Goal: Task Accomplishment & Management: Use online tool/utility

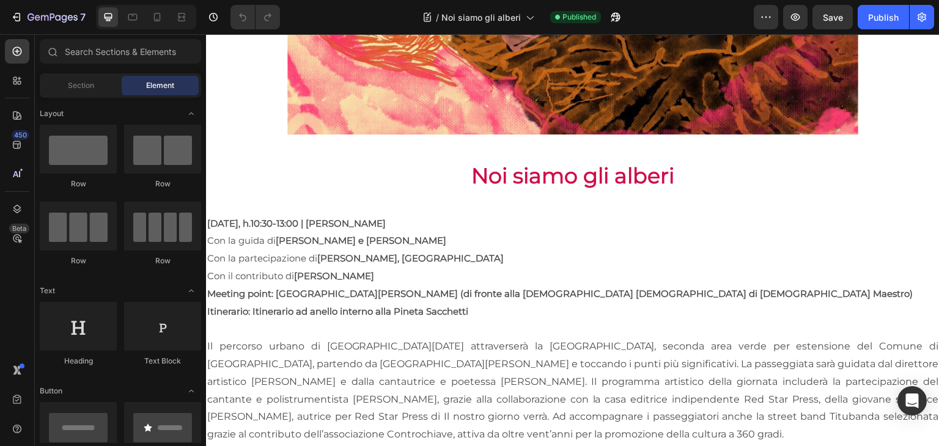
scroll to position [472, 0]
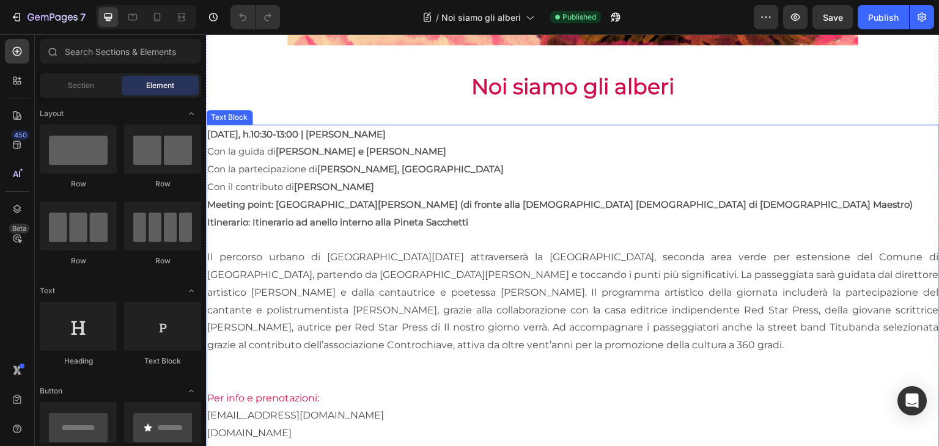
click at [446, 325] on span "Il percorso urbano di Domenica 5 ottobre 2025 attraverserà la Pineta Sacchetti,…" at bounding box center [572, 301] width 731 height 100
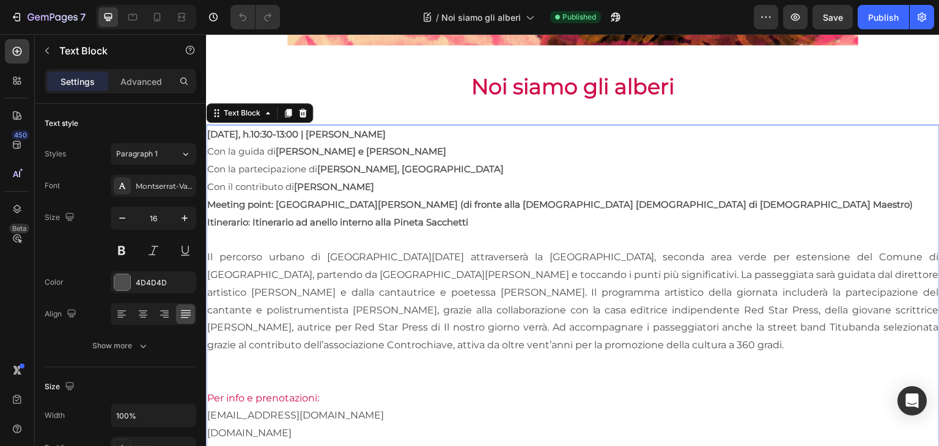
click at [510, 355] on p at bounding box center [572, 363] width 731 height 18
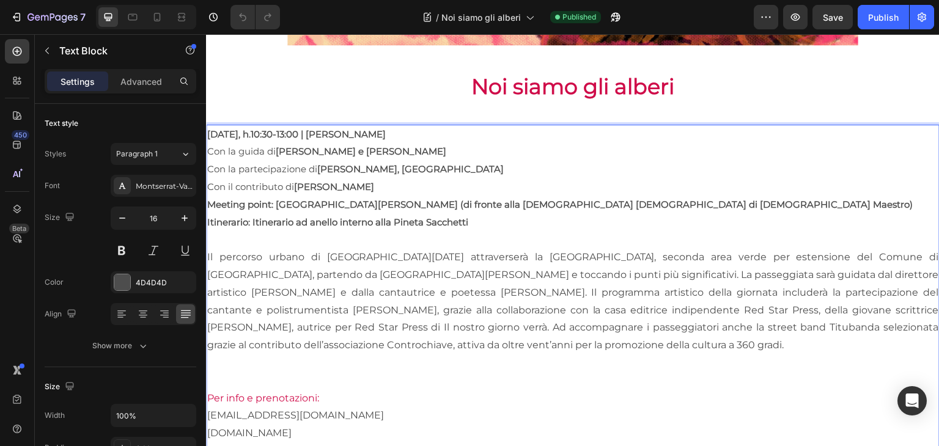
click at [516, 345] on p "Il percorso urbano di Domenica 5 ottobre 2025 attraverserà la Pineta Sacchetti,…" at bounding box center [572, 302] width 731 height 106
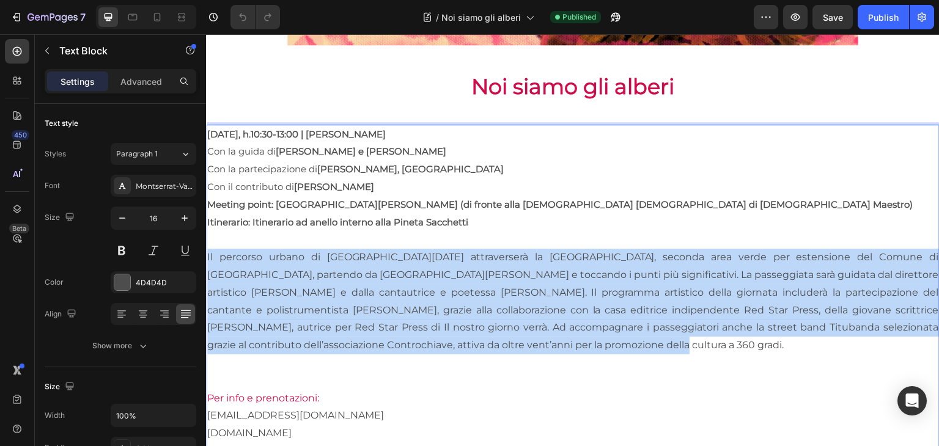
drag, startPoint x: 530, startPoint y: 348, endPoint x: 192, endPoint y: 255, distance: 350.5
click at [206, 255] on html "Header Image Row Noi siamo gli alberi Heading Domenica 5 ottobre, h.10:30-13:00…" at bounding box center [572, 262] width 733 height 1401
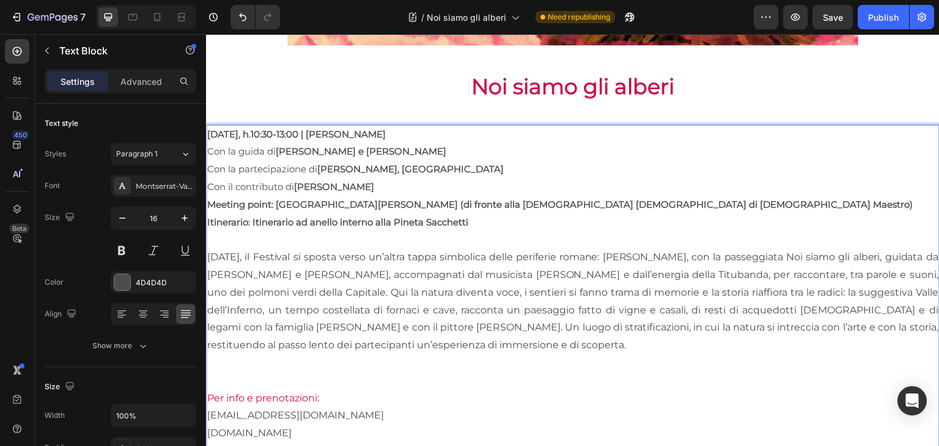
click at [237, 145] on span "Con la guida di Tiziano Panici e Giulia Ananìa" at bounding box center [326, 151] width 239 height 12
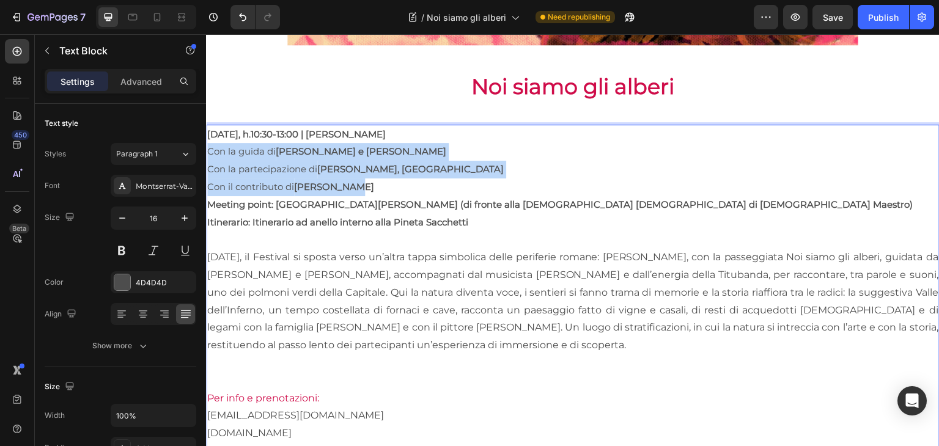
drag, startPoint x: 210, startPoint y: 143, endPoint x: 355, endPoint y: 188, distance: 151.7
click at [355, 188] on div "Domenica 5 ottobre, h.10:30-13:00 | Pineta Sacchetti Con la guida di Tiziano Pa…" at bounding box center [572, 399] width 733 height 548
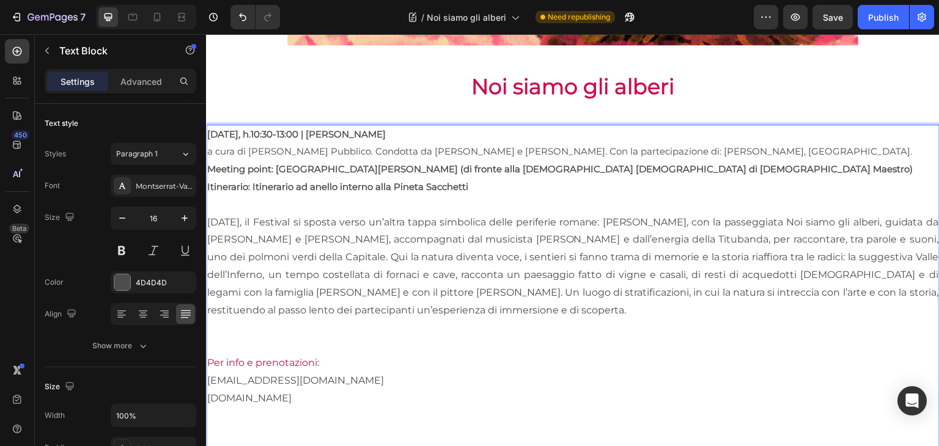
click at [211, 147] on span "a cura di Dominio Pubblico. Condotta da Tiziano Panici e Giulia Ananìa. Con la …" at bounding box center [559, 151] width 705 height 12
click at [336, 147] on span "A cura di Dominio Pubblico. Condotta da Tiziano Panici e Giulia Ananìa. Con la …" at bounding box center [560, 151] width 706 height 12
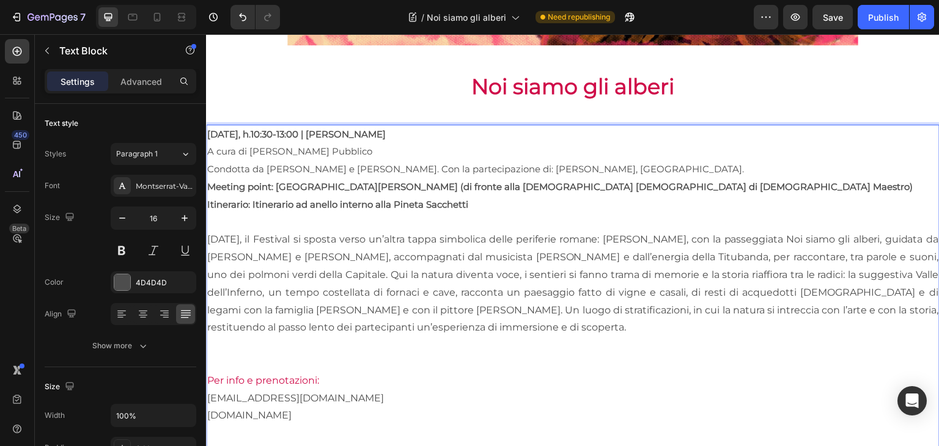
click at [409, 164] on span "Condotta da Tiziano Panici e Giulia Ananìa. Con la partecipazione di: Francesco…" at bounding box center [475, 169] width 537 height 12
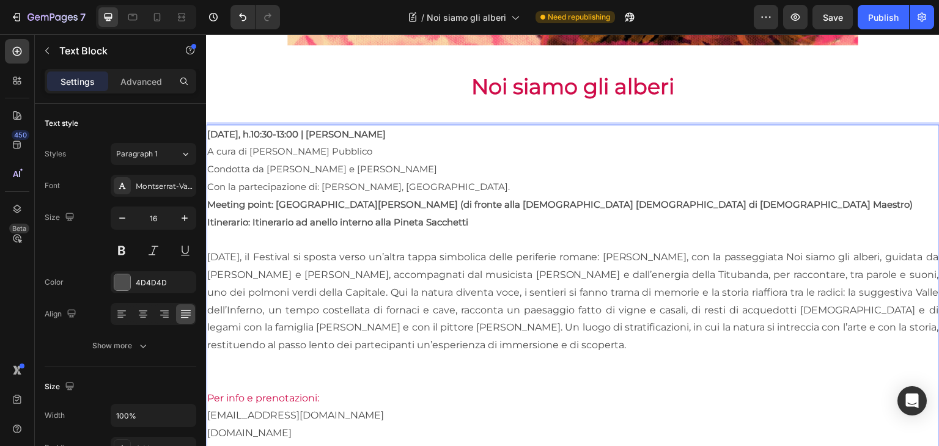
click at [320, 182] on span "Con la partecipazione di: Francesco Forni, Titubanda." at bounding box center [358, 187] width 303 height 12
click at [451, 183] on p "Con la partecipazione di Francesco Forni, Titubanda." at bounding box center [572, 187] width 731 height 18
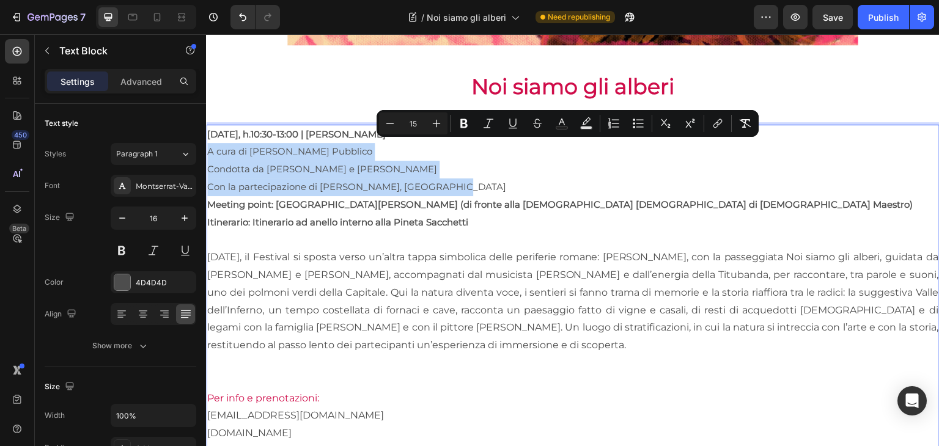
drag, startPoint x: 452, startPoint y: 184, endPoint x: 199, endPoint y: 144, distance: 255.6
click at [206, 144] on html "Header Image Row Noi siamo gli alberi Heading Domenica 5 ottobre, h.10:30-13:00…" at bounding box center [572, 262] width 733 height 1401
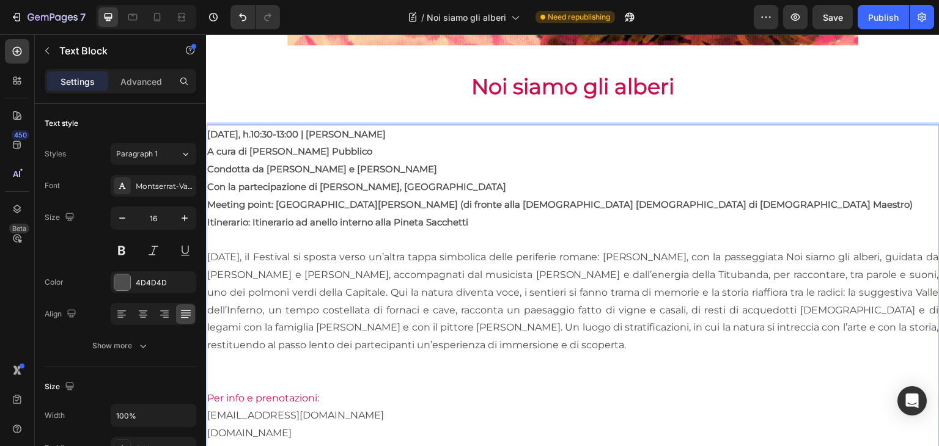
click at [340, 251] on span "Domenica 5 ottobre, il Festival si sposta verso un’altra tappa simbolica delle …" at bounding box center [572, 301] width 731 height 100
click at [878, 25] on button "Publish" at bounding box center [882, 17] width 51 height 24
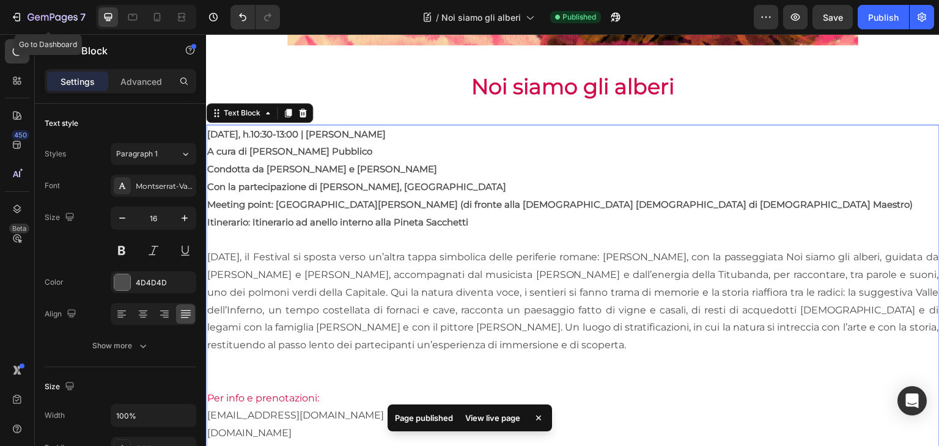
click at [53, 2] on div "7 Go to Dashboard Version history / Noi siamo gli alberi Published Preview Save…" at bounding box center [469, 17] width 939 height 35
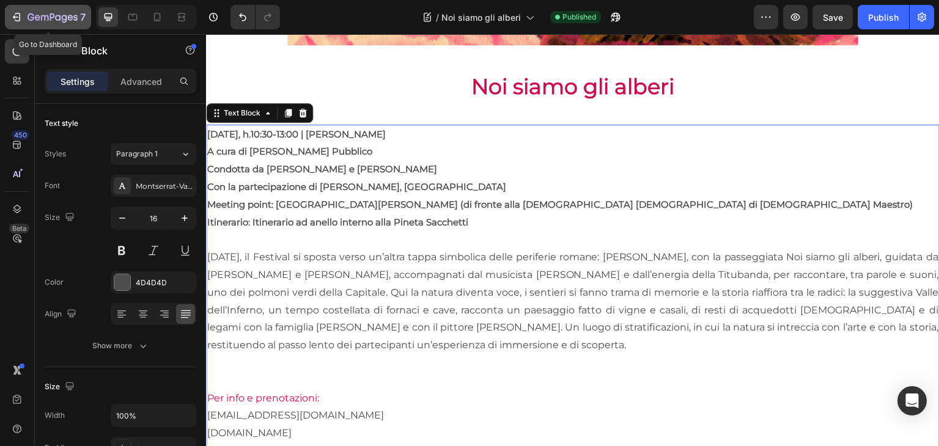
click at [58, 17] on icon "button" at bounding box center [53, 18] width 50 height 10
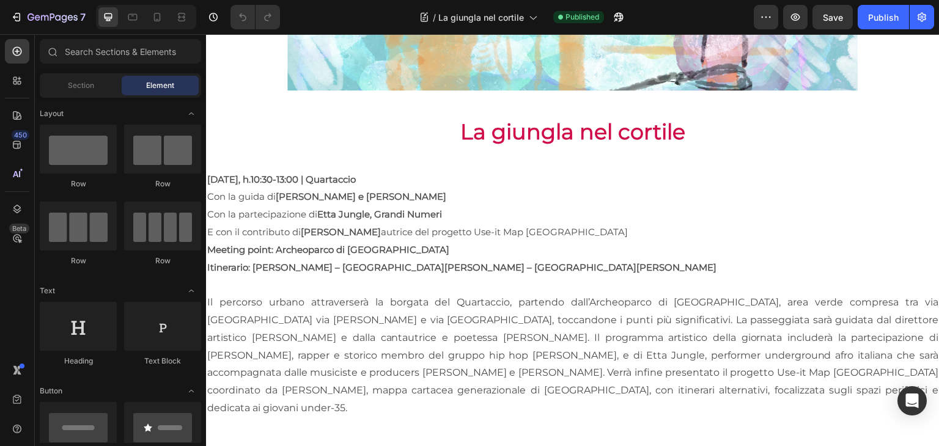
scroll to position [445, 0]
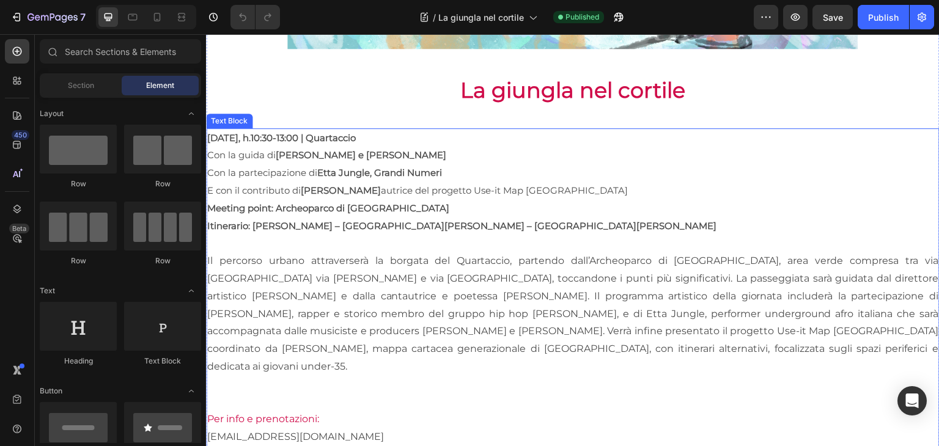
click at [237, 277] on p "Il percorso urbano attraverserà la borgata del Quartaccio, partendo dall’Archeo…" at bounding box center [572, 313] width 731 height 123
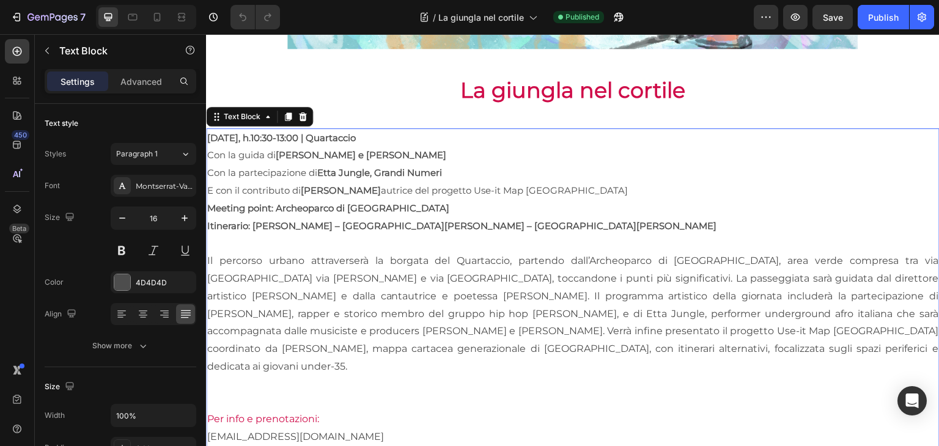
click at [209, 259] on p "Il percorso urbano attraverserà la borgata del Quartaccio, partendo dall’Archeo…" at bounding box center [572, 313] width 731 height 123
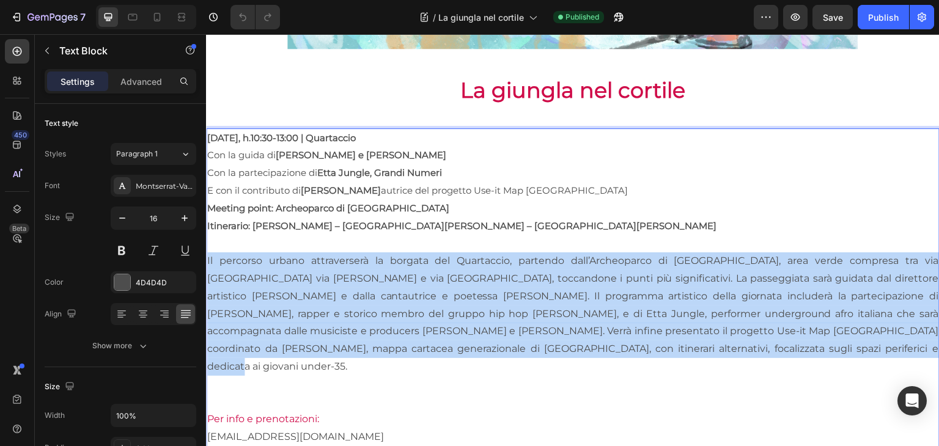
drag, startPoint x: 207, startPoint y: 257, endPoint x: 776, endPoint y: 348, distance: 576.3
click at [776, 348] on p "Il percorso urbano attraverserà la borgata del Quartaccio, partendo dall’Archeo…" at bounding box center [572, 313] width 731 height 123
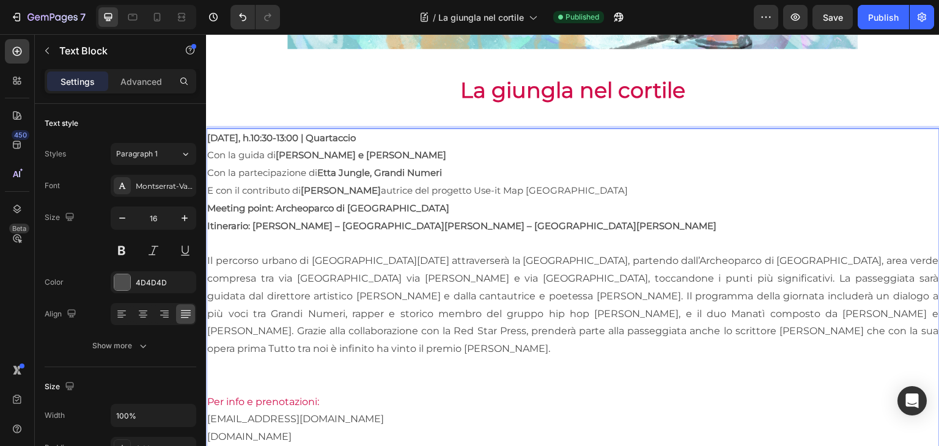
click at [238, 171] on span "Con la partecipazione di Etta Jungle, Grandi Numeri" at bounding box center [324, 173] width 235 height 12
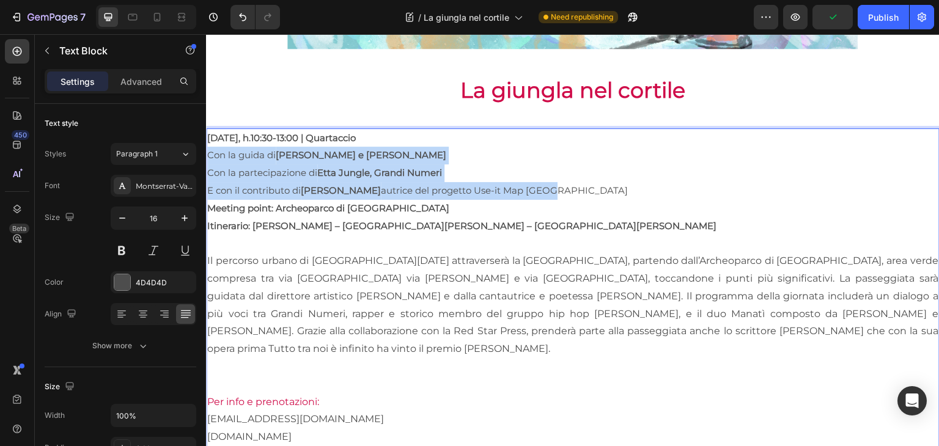
drag, startPoint x: 208, startPoint y: 152, endPoint x: 532, endPoint y: 189, distance: 326.6
click at [532, 189] on div "Sabato 11 ottobre, h.10:30-13:00 | Quartaccio Con la guida di Tiziano Panici e …" at bounding box center [572, 402] width 733 height 548
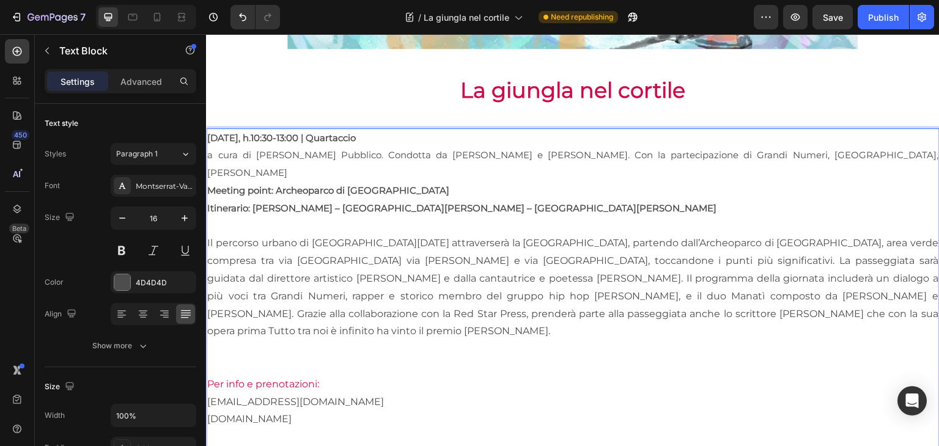
click at [337, 154] on span "a cura di Dominio Pubblico. Condotta da Tiziano Panici e Giulia Ananìa. Con la …" at bounding box center [572, 163] width 731 height 29
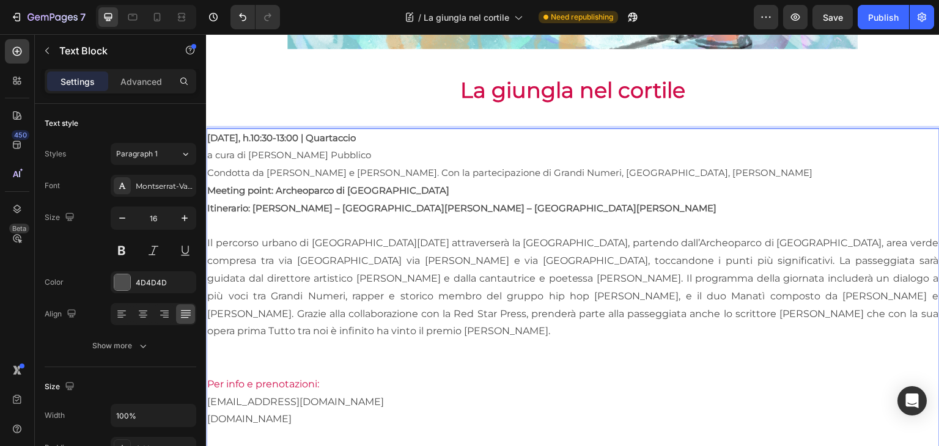
click at [408, 171] on span "Condotta da Tiziano Panici e Giulia Ananìa. Con la partecipazione di Grandi Num…" at bounding box center [509, 173] width 605 height 12
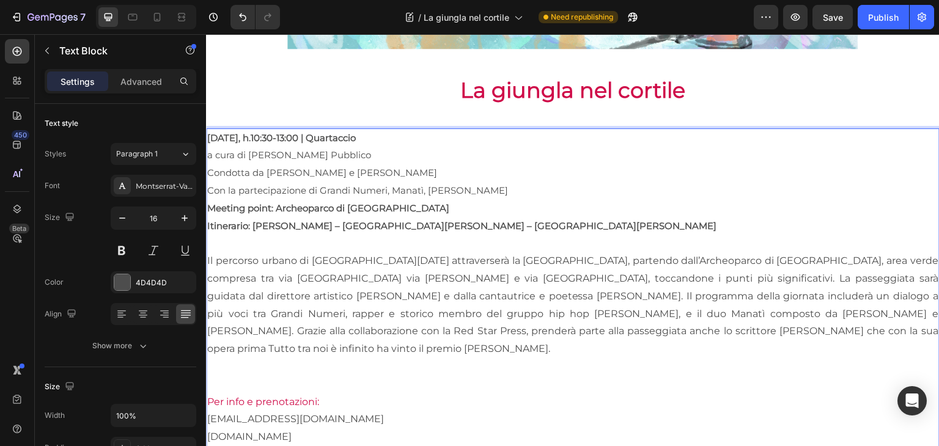
click at [212, 152] on span "a cura di Dominio Pubblico" at bounding box center [289, 155] width 164 height 12
drag, startPoint x: 522, startPoint y: 194, endPoint x: 197, endPoint y: 149, distance: 327.8
click at [206, 149] on html "Header Image Row La giungla nel cortile Heading Sabato 11 ottobre, h.10:30-13:0…" at bounding box center [572, 278] width 733 height 1378
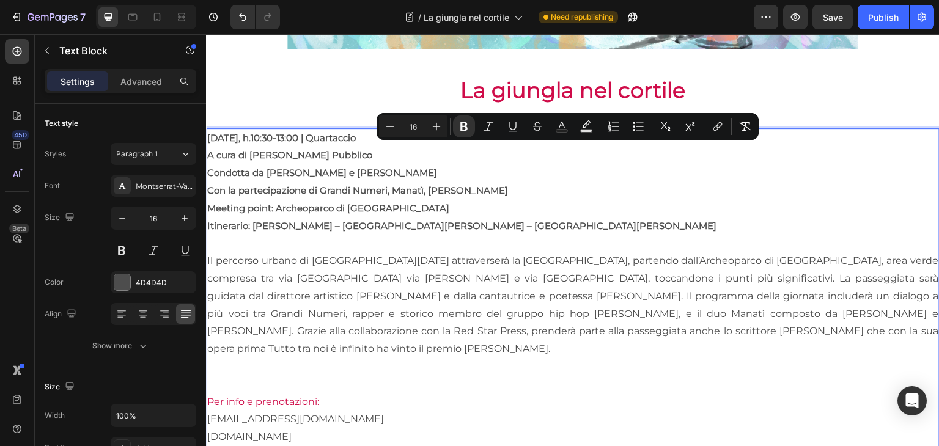
click at [608, 245] on p "Rich Text Editor. Editing area: main" at bounding box center [572, 244] width 731 height 18
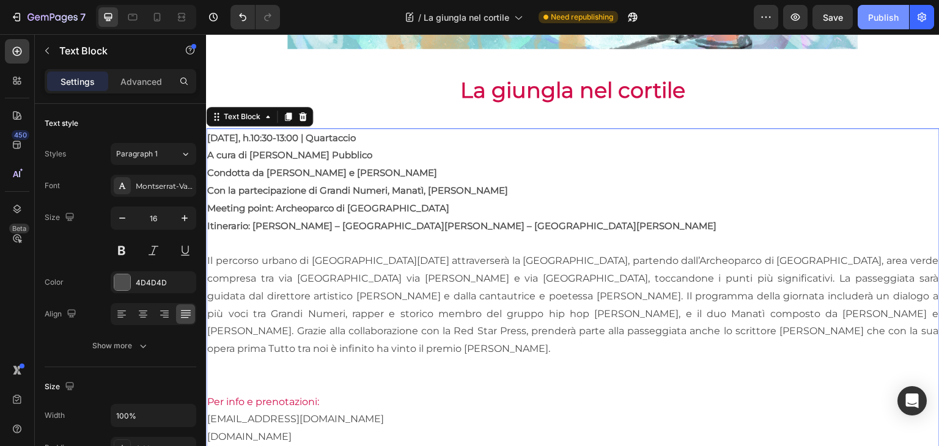
click at [870, 20] on div "Publish" at bounding box center [883, 17] width 31 height 13
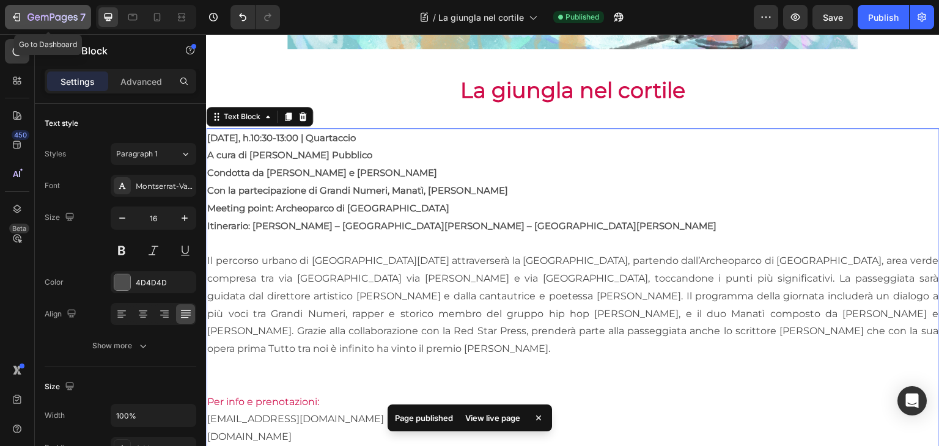
click at [59, 23] on icon "button" at bounding box center [53, 18] width 50 height 10
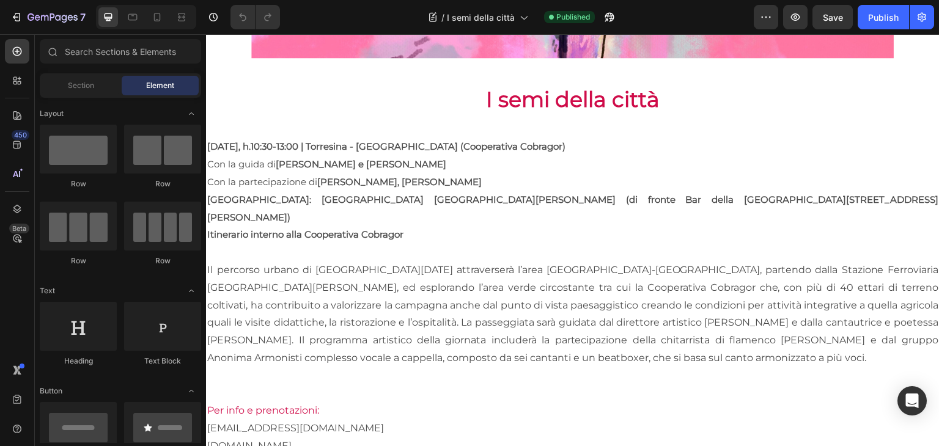
scroll to position [514, 0]
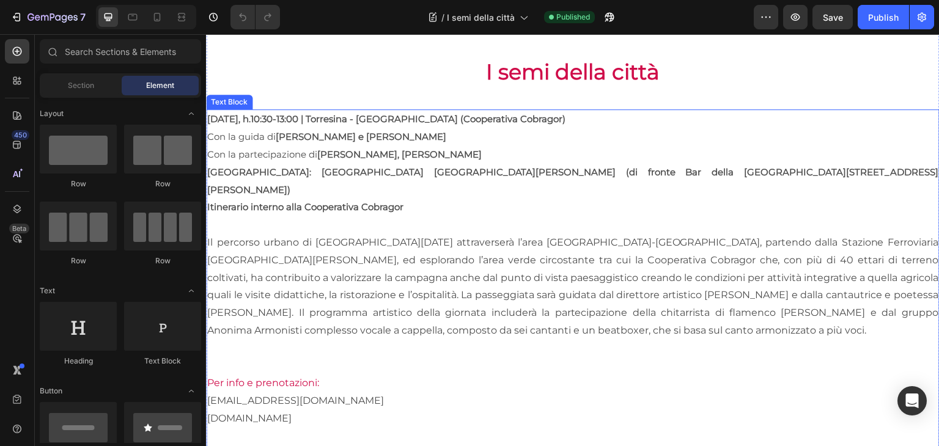
click at [443, 295] on p "Il percorso urbano di Domenica 12 ottobre 2025 attraverserà l’area Torresina-Ca…" at bounding box center [572, 287] width 731 height 106
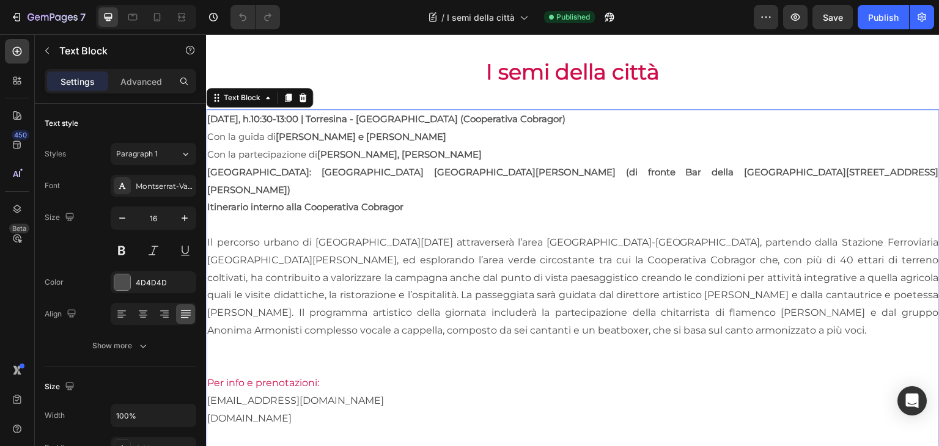
click at [243, 238] on p "Il percorso urbano di Domenica 12 ottobre 2025 attraverserà l’area Torresina-Ca…" at bounding box center [572, 287] width 731 height 106
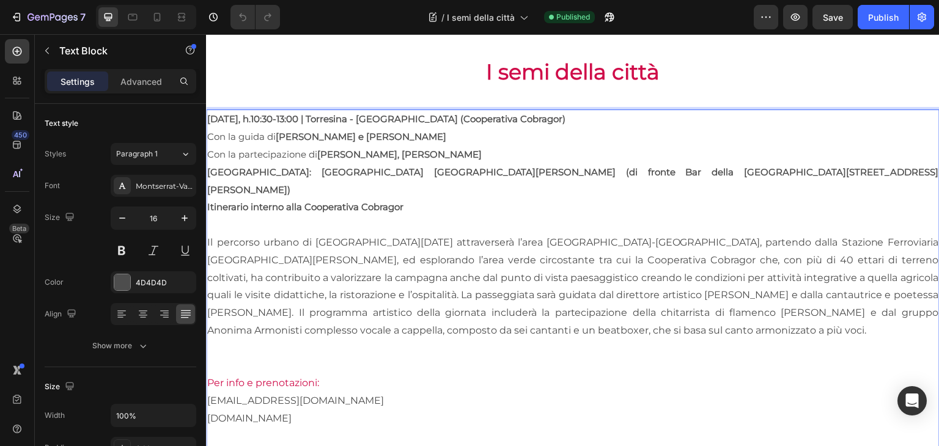
scroll to position [346, 0]
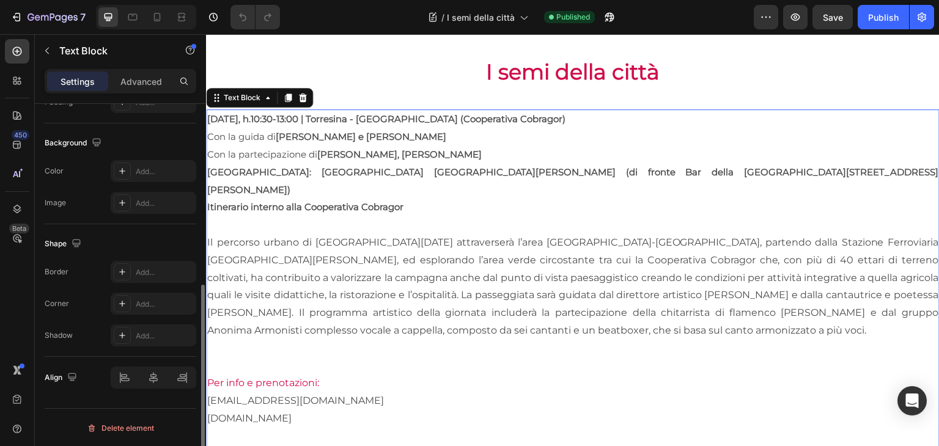
drag, startPoint x: 411, startPoint y: 250, endPoint x: 416, endPoint y: 270, distance: 20.9
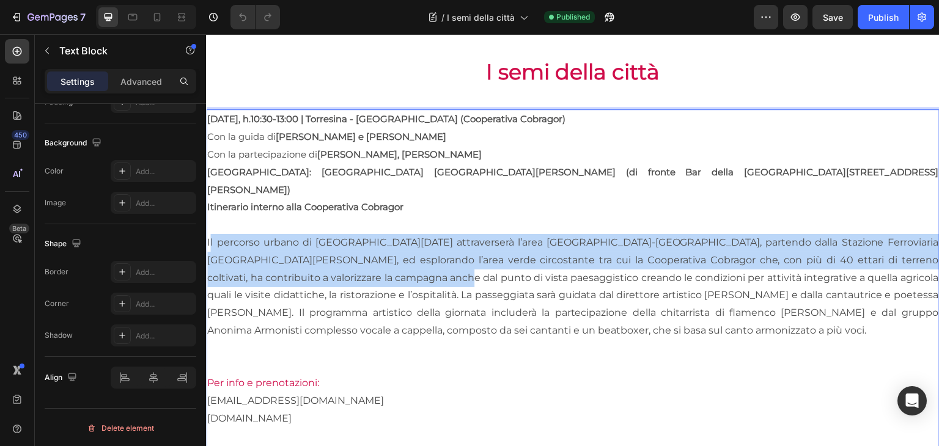
drag, startPoint x: 208, startPoint y: 213, endPoint x: 411, endPoint y: 262, distance: 208.7
click at [411, 262] on p "Il percorso urbano di Domenica 12 ottobre 2025 attraverserà l’area Torresina-Ca…" at bounding box center [572, 287] width 731 height 106
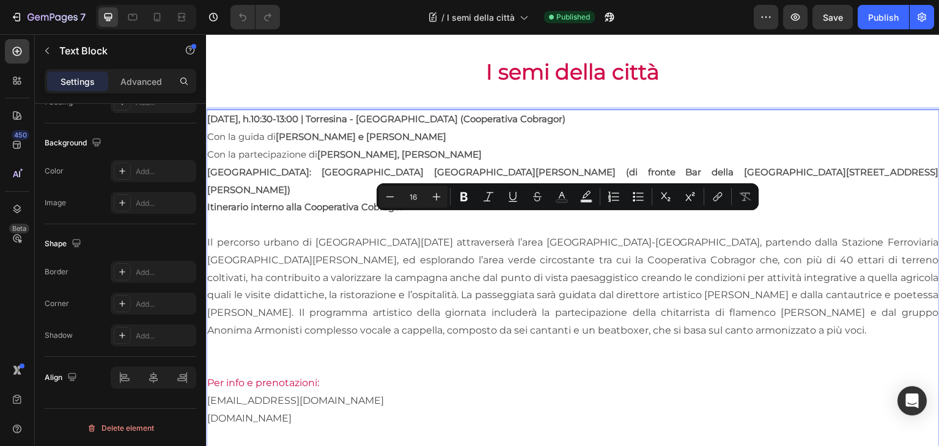
click at [711, 315] on p "Il percorso urbano di Domenica 12 ottobre 2025 attraverserà l’area Torresina-Ca…" at bounding box center [572, 287] width 731 height 106
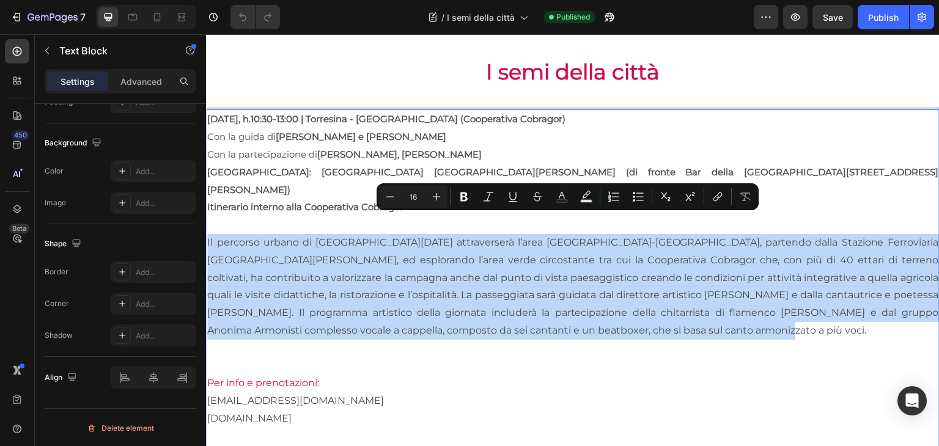
drag, startPoint x: 740, startPoint y: 312, endPoint x: 399, endPoint y: 255, distance: 345.7
click at [206, 221] on html "Header Image Row I semi della città Heading Domenica 12 ottobre, h.10:30-13:00 …" at bounding box center [572, 191] width 733 height 1343
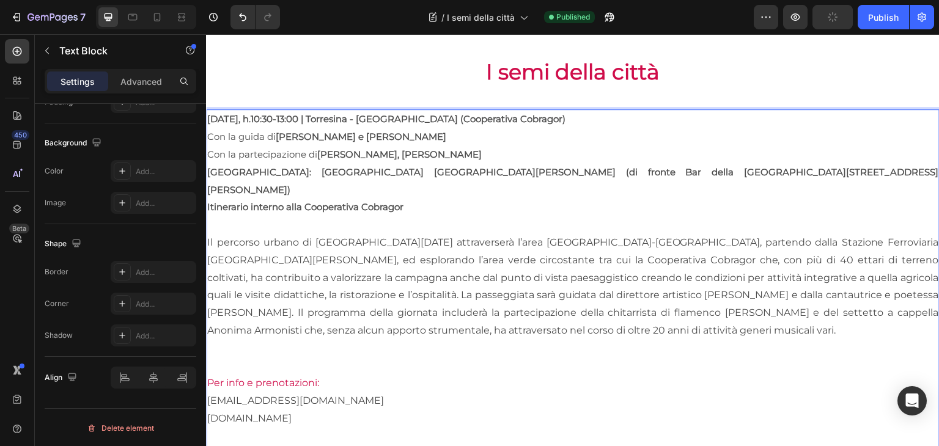
click at [221, 136] on span "Con la guida di [PERSON_NAME] e [PERSON_NAME]" at bounding box center [326, 137] width 239 height 12
drag, startPoint x: 207, startPoint y: 128, endPoint x: 505, endPoint y: 147, distance: 298.9
click at [505, 147] on div "Domenica 12 ottobre, h.10:30-13:00 | Torresina - Casal del Marmo (Cooperativa C…" at bounding box center [572, 383] width 733 height 548
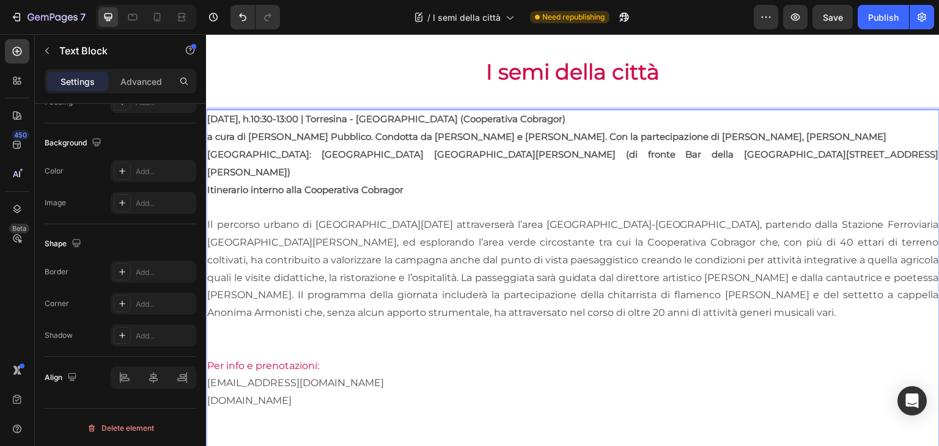
click at [212, 133] on strong "a cura di Dominio Pubblico. Condotta da Tiziano Panici e Giulia Ananìa. Con la …" at bounding box center [546, 137] width 679 height 12
click at [340, 131] on strong "A cura di Dominio Pubblico. Condotta da Tiziano Panici e Giulia Ananìa. Con la …" at bounding box center [547, 137] width 680 height 12
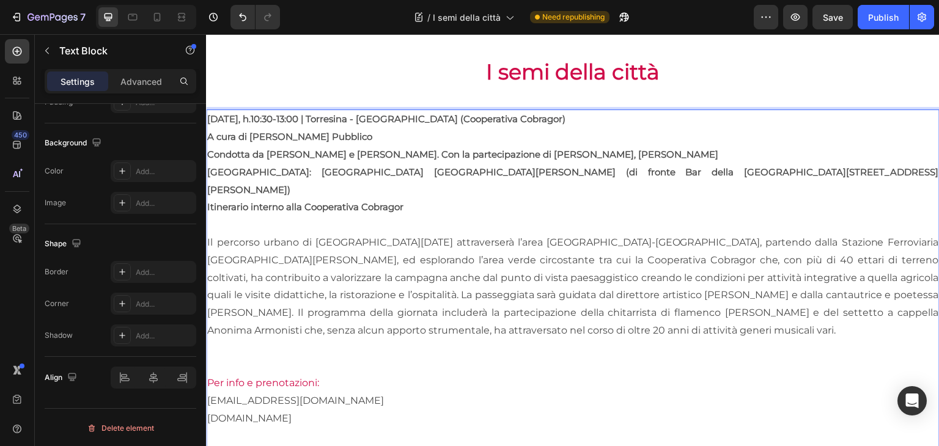
click at [407, 152] on strong "Condotta da Tiziano Panici e Giulia Ananìa. Con la partecipazione di Anonima Ar…" at bounding box center [462, 155] width 511 height 12
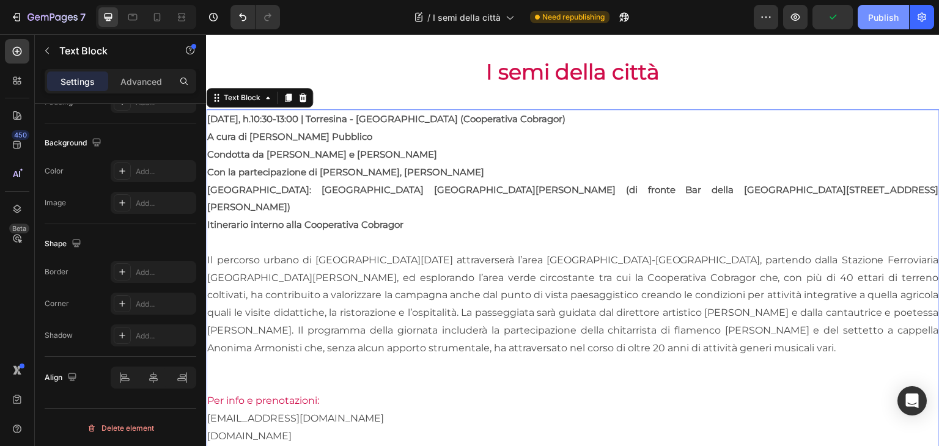
click at [880, 15] on div "Publish" at bounding box center [883, 17] width 31 height 13
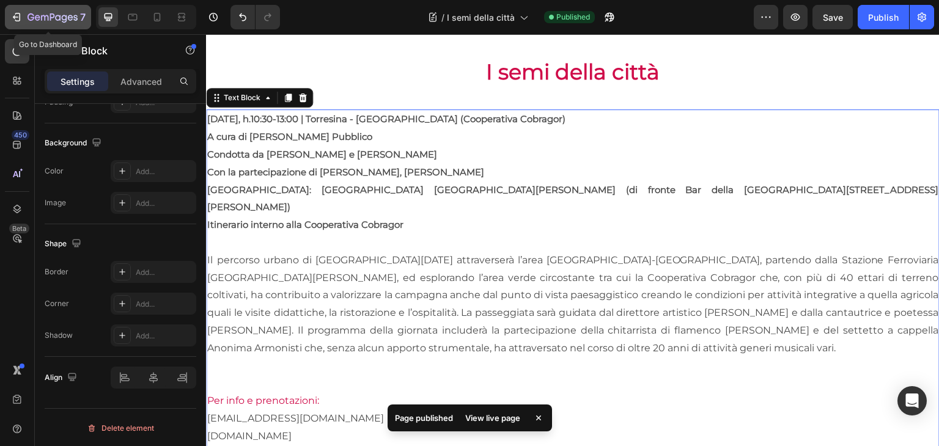
click at [67, 13] on icon "button" at bounding box center [53, 18] width 50 height 10
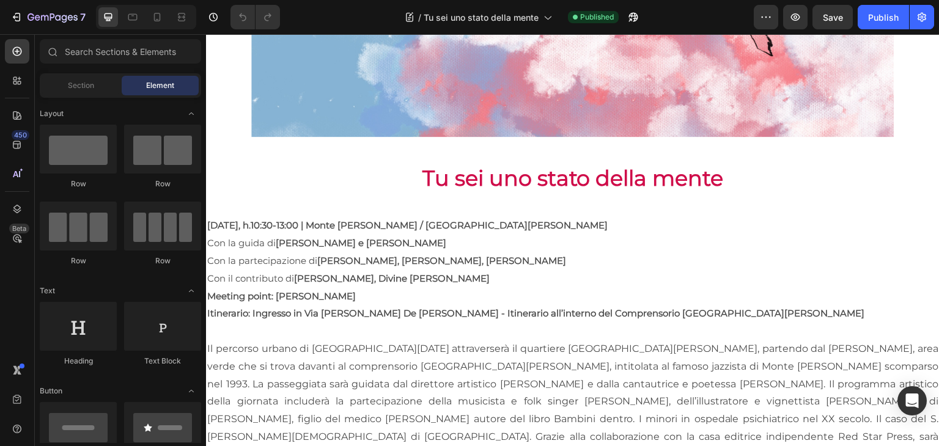
scroll to position [439, 0]
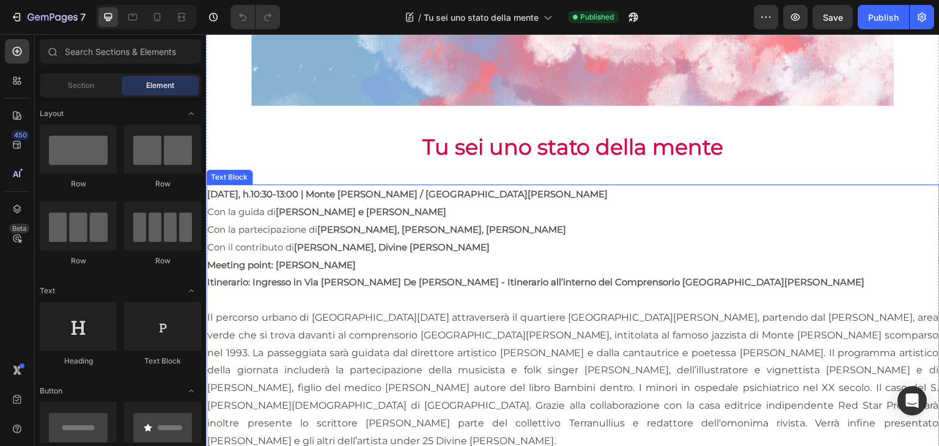
click at [393, 361] on p "Il percorso urbano di Sabato 25 ottobre 2025 attraverserà il quartiere Monte Ma…" at bounding box center [572, 379] width 731 height 141
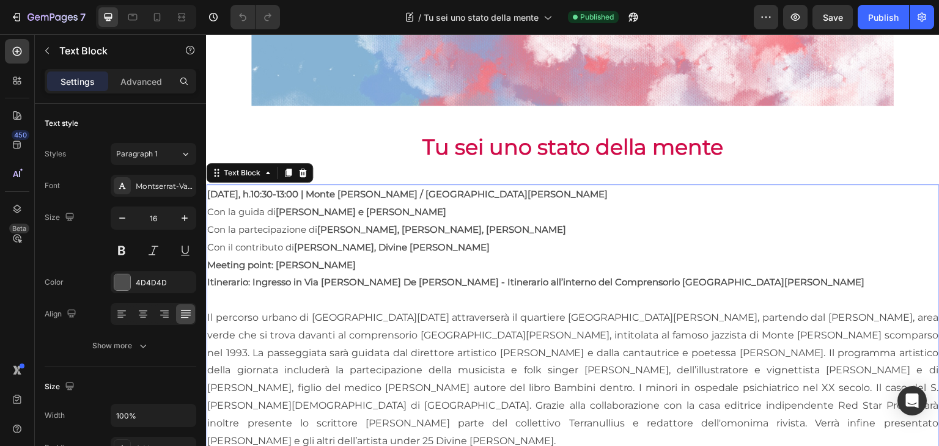
click at [217, 322] on p "Il percorso urbano di Sabato 25 ottobre 2025 attraverserà il quartiere Monte Ma…" at bounding box center [572, 379] width 731 height 141
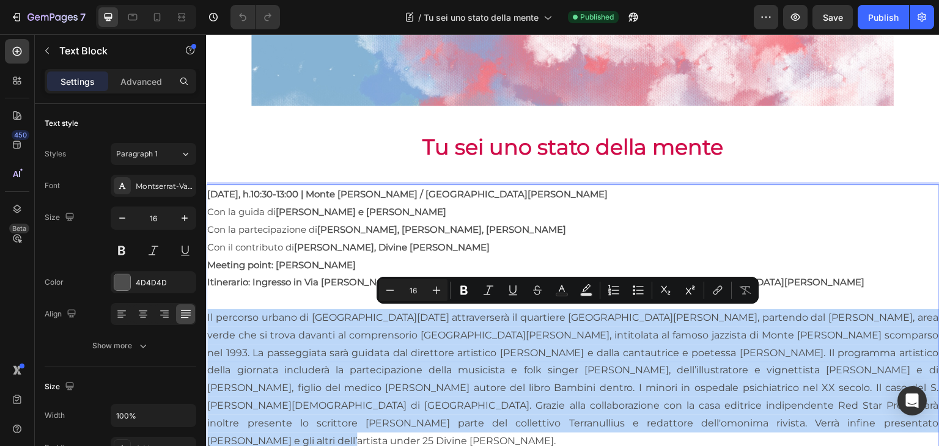
drag, startPoint x: 206, startPoint y: 309, endPoint x: 692, endPoint y: 429, distance: 500.4
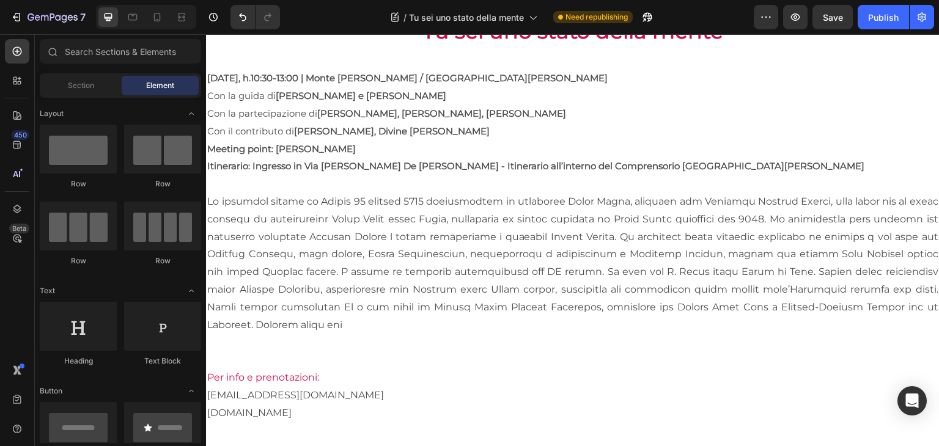
scroll to position [575, 0]
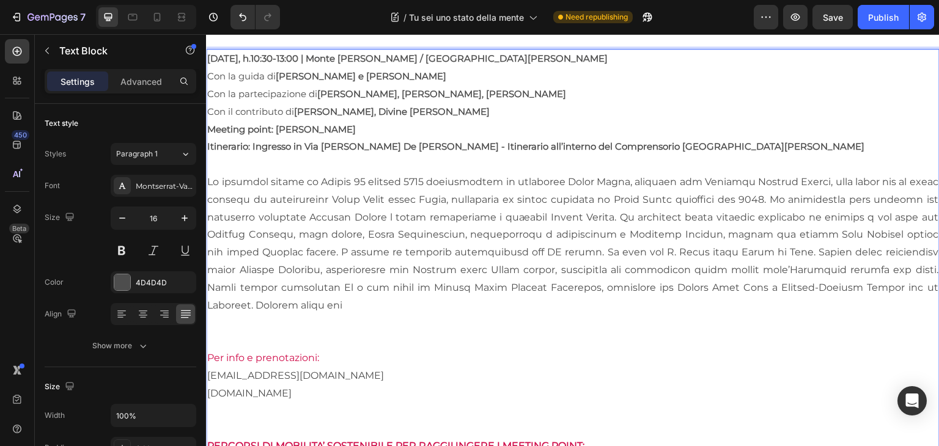
drag, startPoint x: 846, startPoint y: 232, endPoint x: 864, endPoint y: 238, distance: 19.3
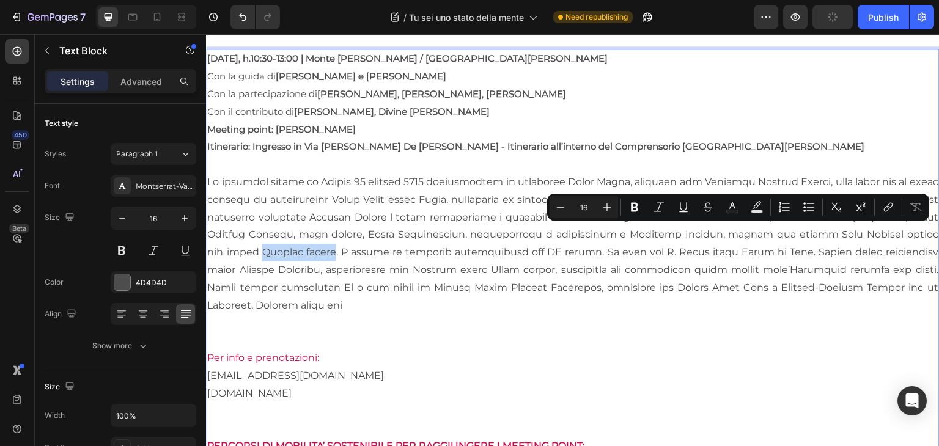
drag, startPoint x: 841, startPoint y: 230, endPoint x: 919, endPoint y: 236, distance: 78.5
click at [919, 236] on p "Rich Text Editor. Editing area: main" at bounding box center [572, 244] width 731 height 141
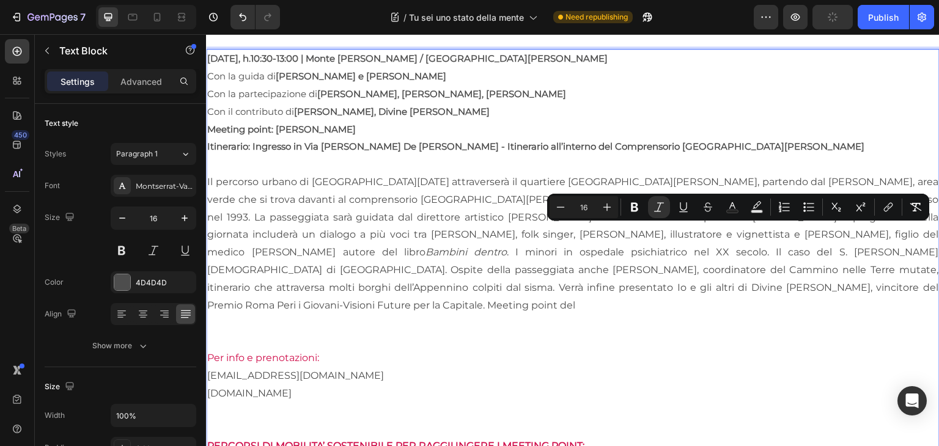
click at [832, 265] on p "Il percorso urbano di Sabato 25 ottobre 2025 attraverserà il quartiere Monte Ma…" at bounding box center [572, 244] width 731 height 141
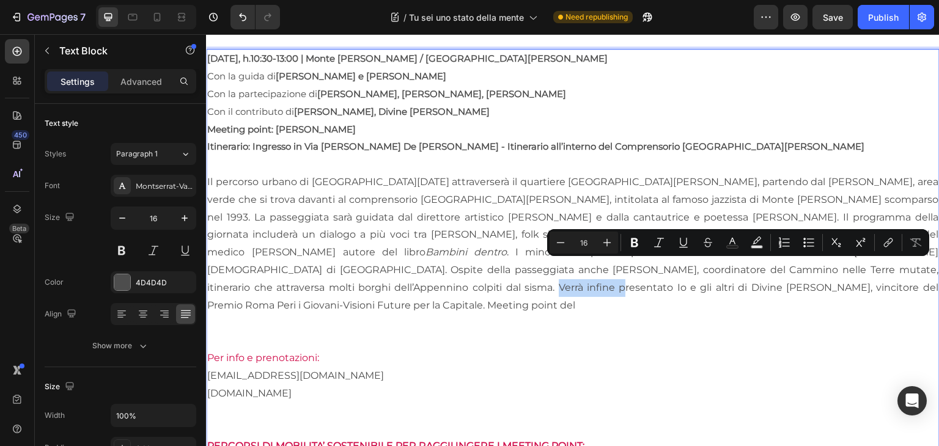
drag, startPoint x: 829, startPoint y: 263, endPoint x: 884, endPoint y: 266, distance: 54.5
click at [884, 266] on p "Il percorso urbano di Sabato 25 ottobre 2025 attraverserà il quartiere Monte Ma…" at bounding box center [572, 244] width 731 height 141
click at [517, 314] on p "Rich Text Editor. Editing area: main" at bounding box center [572, 323] width 731 height 18
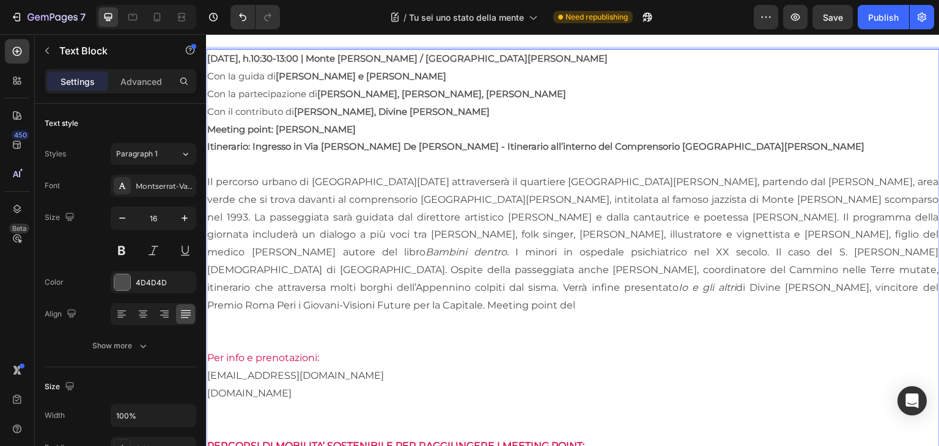
drag, startPoint x: 752, startPoint y: 285, endPoint x: 703, endPoint y: 285, distance: 48.3
click at [703, 285] on p "Il percorso urbano di Sabato 25 ottobre 2025 attraverserà il quartiere Monte Ma…" at bounding box center [572, 244] width 731 height 141
click at [783, 314] on p "Rich Text Editor. Editing area: main" at bounding box center [572, 323] width 731 height 18
drag, startPoint x: 779, startPoint y: 290, endPoint x: 672, endPoint y: 285, distance: 106.5
click at [672, 285] on p "Il percorso urbano di Sabato 25 ottobre 2025 attraverserà il quartiere Monte Ma…" at bounding box center [572, 244] width 731 height 141
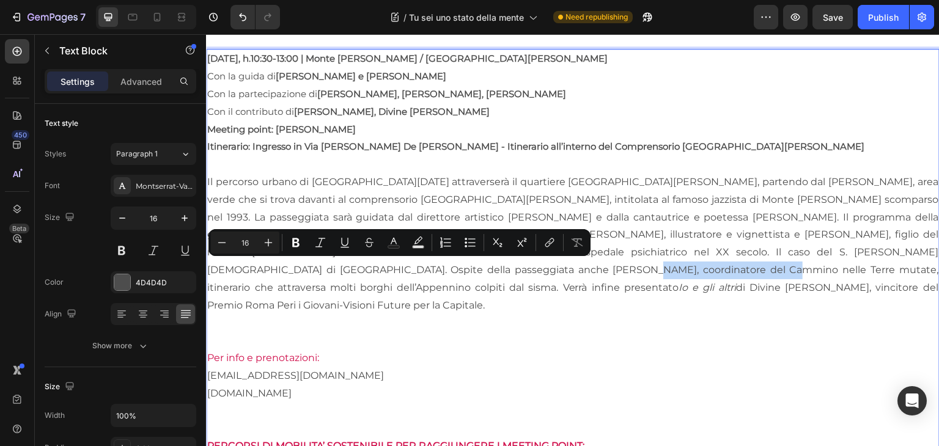
drag, startPoint x: 227, startPoint y: 268, endPoint x: 364, endPoint y: 270, distance: 136.9
click at [364, 270] on p "Il percorso urbano di Sabato 25 ottobre 2025 attraverserà il quartiere Monte Ma…" at bounding box center [572, 244] width 731 height 141
click at [419, 332] on p "Rich Text Editor. Editing area: main" at bounding box center [572, 341] width 731 height 18
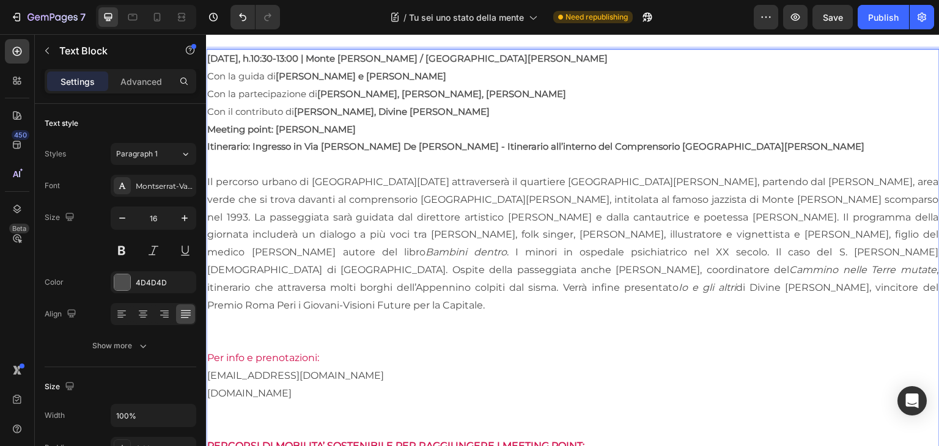
click at [264, 106] on span "Con il contributo di Lorenzo Iervolino, Divine Grace Llorena Sushitado" at bounding box center [348, 112] width 282 height 12
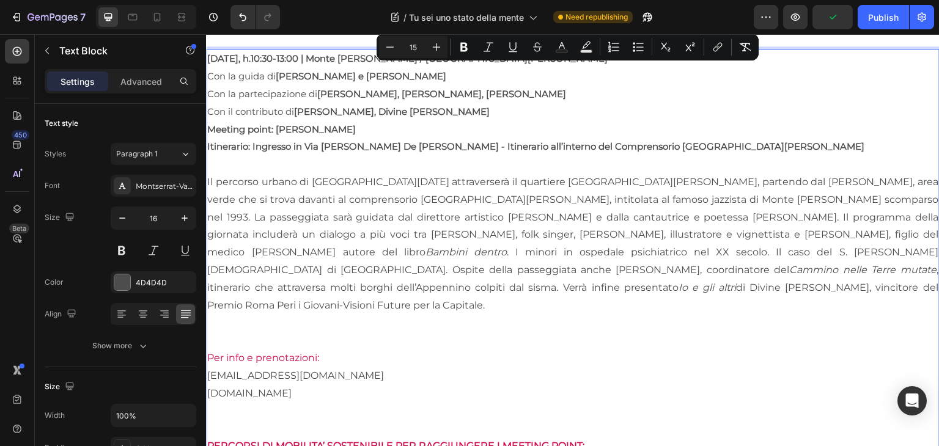
drag, startPoint x: 207, startPoint y: 69, endPoint x: 533, endPoint y: 103, distance: 328.2
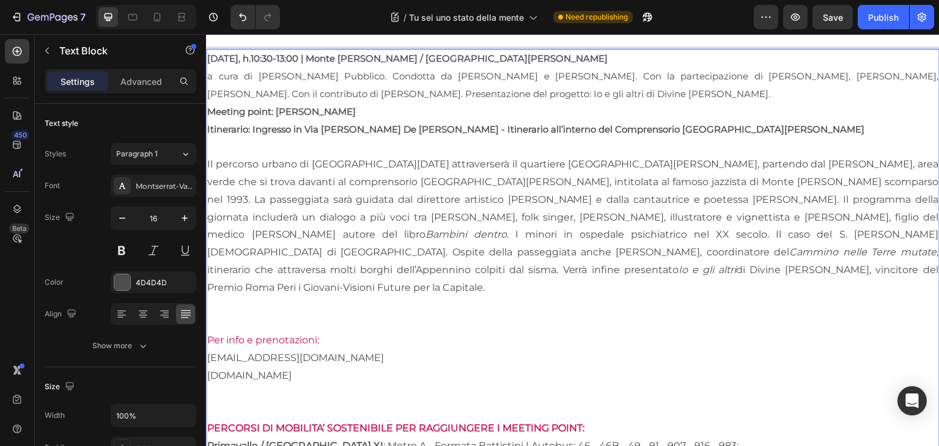
click at [215, 72] on span "a cura di Dominio Pubblico. Condotta da Tiziano Panici e Giulia Ananìa. Con la …" at bounding box center [572, 84] width 731 height 29
click at [342, 72] on span "A cura di Dominio Pubblico. Condotta da Tiziano Panici e Giulia Ananìa. Con la …" at bounding box center [572, 84] width 731 height 29
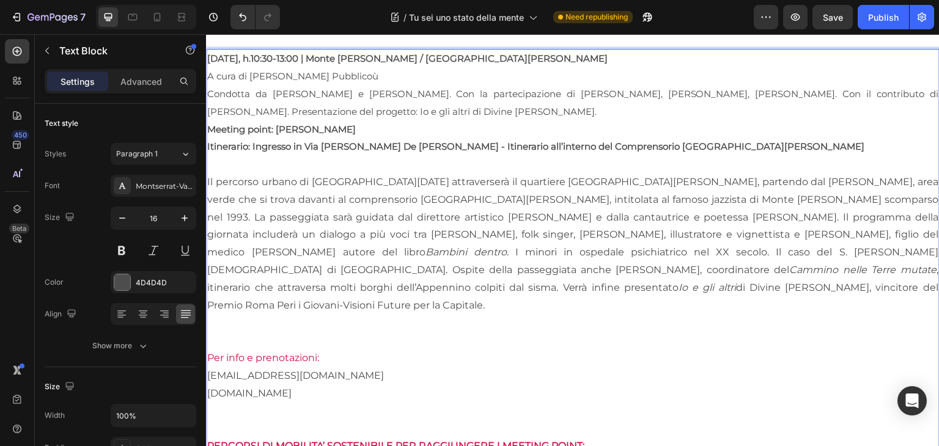
click at [420, 89] on span "Condotta da Tiziano Panici e Giulia Ananìa. Con la partecipazione di Lavinia Ma…" at bounding box center [572, 102] width 731 height 29
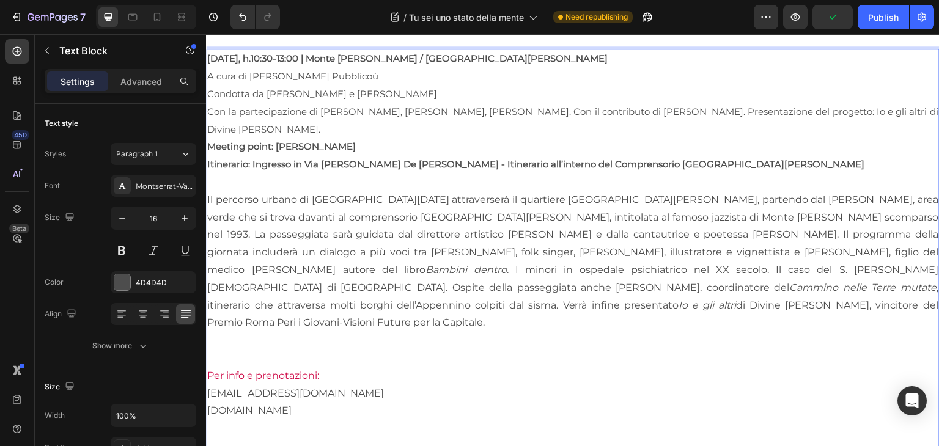
click at [743, 108] on span "Con la partecipazione di Lavinia Mancusi, Fabio Magnasciutti, Fabrizio Sartori.…" at bounding box center [572, 120] width 731 height 29
drag, startPoint x: 384, startPoint y: 124, endPoint x: 365, endPoint y: 125, distance: 19.6
click at [365, 125] on span "Presentazione del progetto: Io e gli altri di Divine Grace Llorena Sushitado." at bounding box center [359, 129] width 305 height 12
click at [325, 127] on span "Presentazione del progetto: Io e gli altri di Divine Grace Llorena Sushitado." at bounding box center [359, 129] width 305 height 12
click at [334, 128] on span "Presentazione del progetto: Io e gli altri di Divine Grace Llorena Sushitado." at bounding box center [359, 129] width 305 height 12
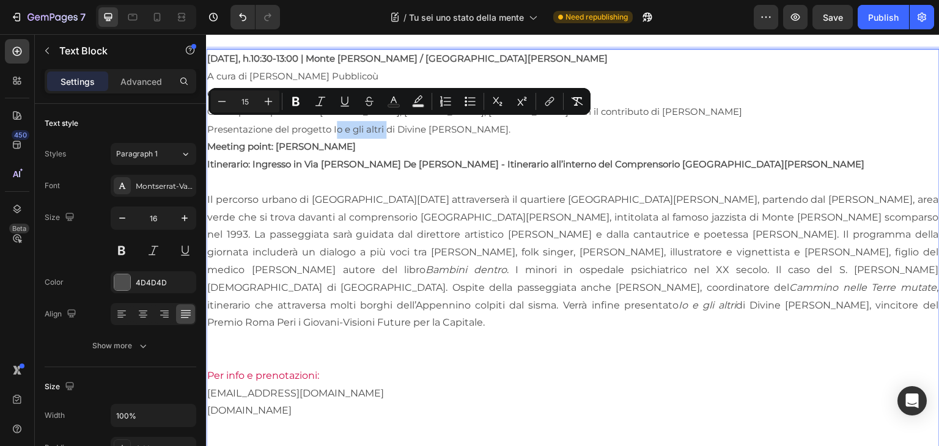
drag, startPoint x: 389, startPoint y: 128, endPoint x: 335, endPoint y: 125, distance: 53.8
click at [335, 125] on span "Presentazione del progetto Io e gli altri di Divine Grace Llorena Sushitado." at bounding box center [358, 129] width 303 height 12
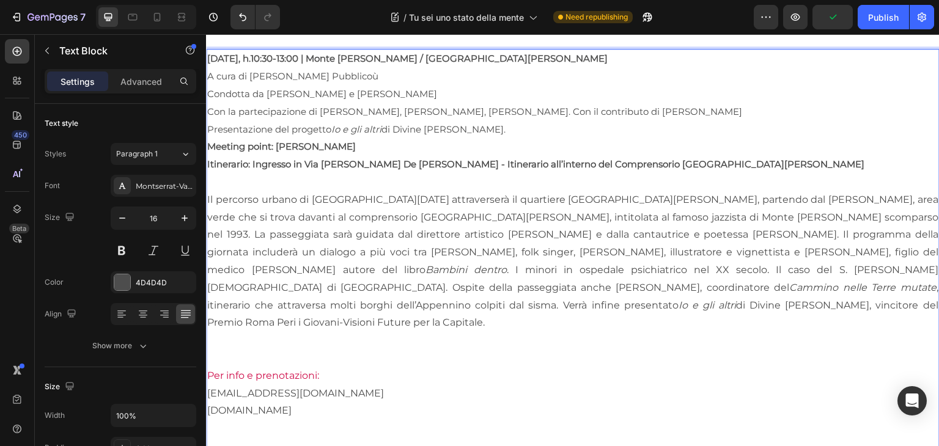
click at [436, 156] on p "Itinerario: Ingresso in Via Eugenio De Mattei - Itinerario all’interno del Comp…" at bounding box center [572, 165] width 731 height 18
click at [553, 128] on p "Presentazione del progetto Io e gli altri di Divine Grace Llorena Sushitado." at bounding box center [572, 130] width 731 height 18
click at [337, 72] on span "A cura di Dominio Pubblicoù" at bounding box center [292, 76] width 171 height 12
drag, startPoint x: 571, startPoint y: 128, endPoint x: 202, endPoint y: 72, distance: 372.7
click at [206, 72] on html "Header Image Row Tu sei uno stato della mente Heading Sabato 25 ottobre, h.10:3…" at bounding box center [572, 158] width 733 height 1396
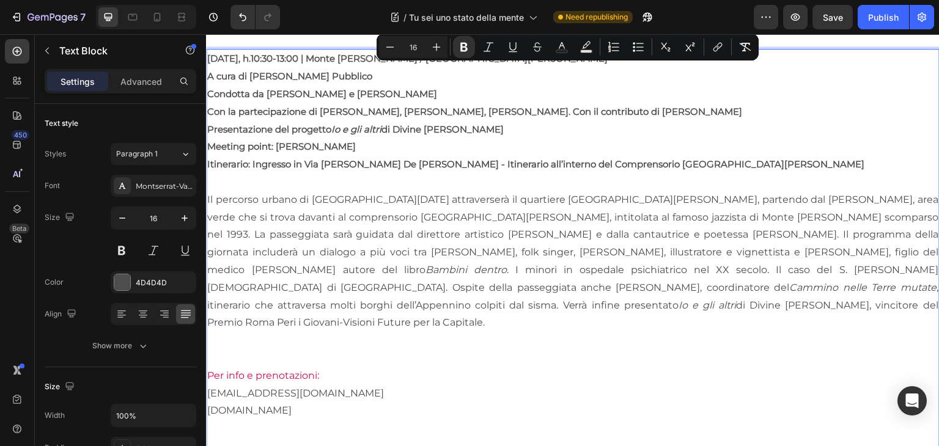
click at [331, 225] on p "Il percorso urbano di Sabato 25 ottobre 2025 attraverserà il quartiere Monte Ma…" at bounding box center [572, 261] width 731 height 141
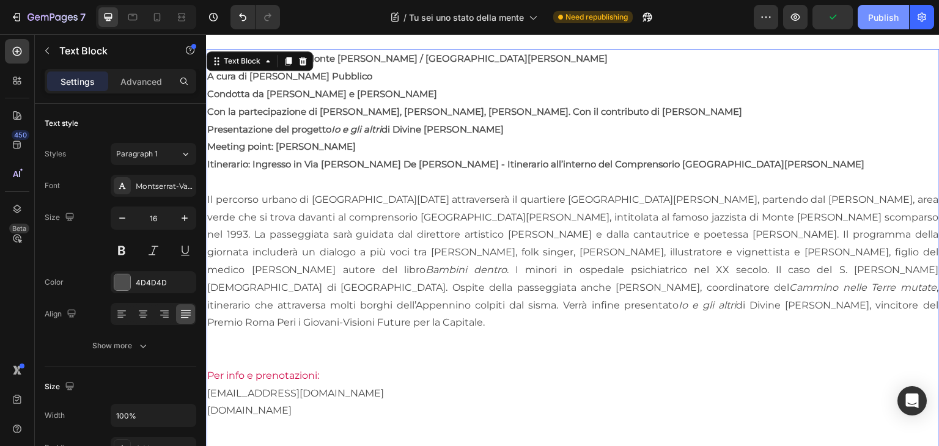
click at [885, 24] on button "Publish" at bounding box center [882, 17] width 51 height 24
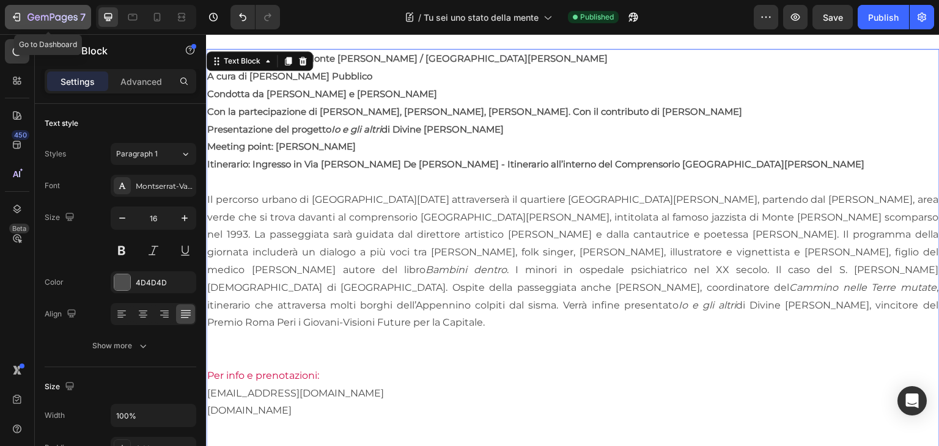
click at [23, 9] on button "7" at bounding box center [48, 17] width 86 height 24
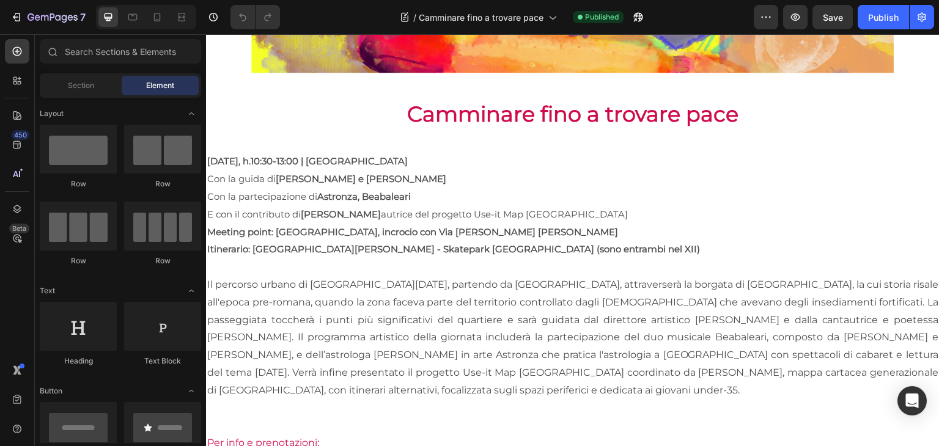
scroll to position [537, 0]
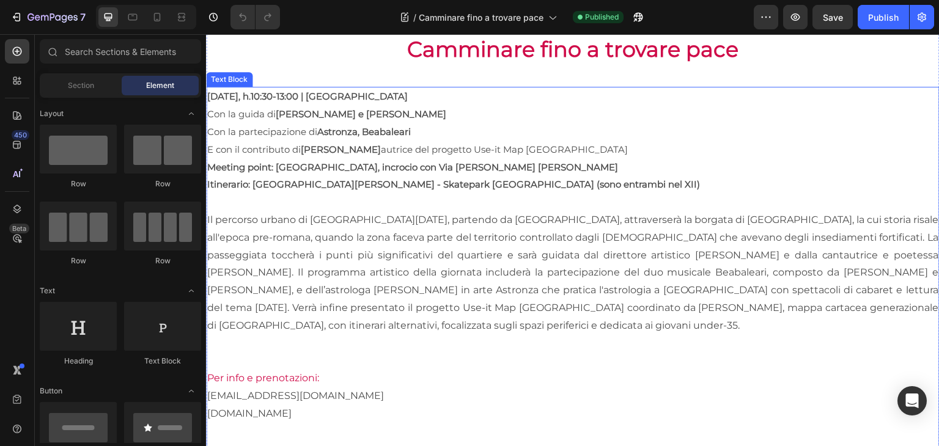
click at [318, 253] on p "Il percorso urbano di [GEOGRAPHIC_DATA][DATE], partendo da [GEOGRAPHIC_DATA], a…" at bounding box center [572, 272] width 731 height 123
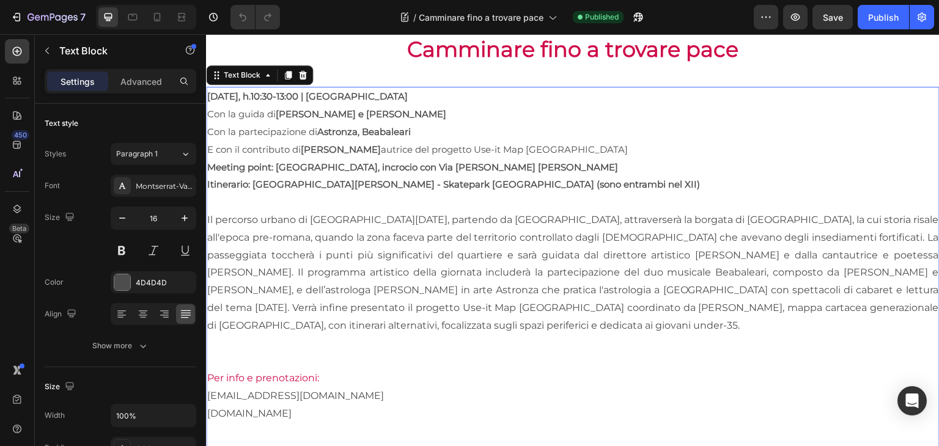
click at [247, 249] on p "Il percorso urbano di [GEOGRAPHIC_DATA][DATE], partendo da [GEOGRAPHIC_DATA], a…" at bounding box center [572, 272] width 731 height 123
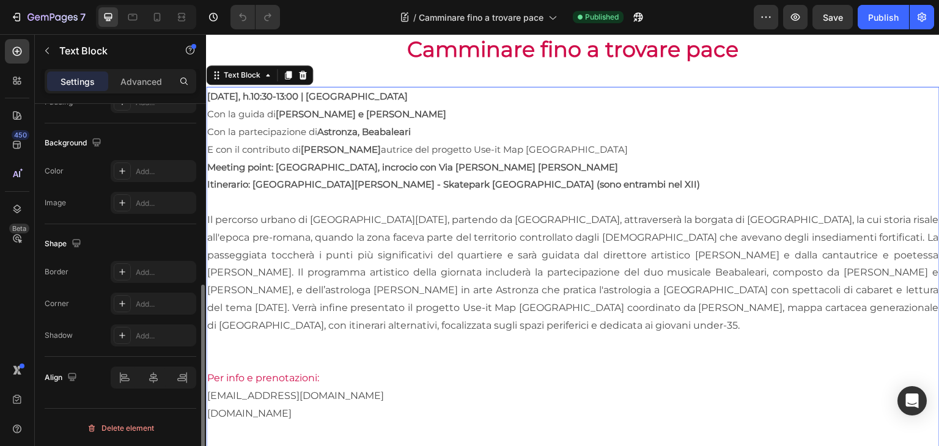
drag, startPoint x: 411, startPoint y: 243, endPoint x: 232, endPoint y: 262, distance: 180.8
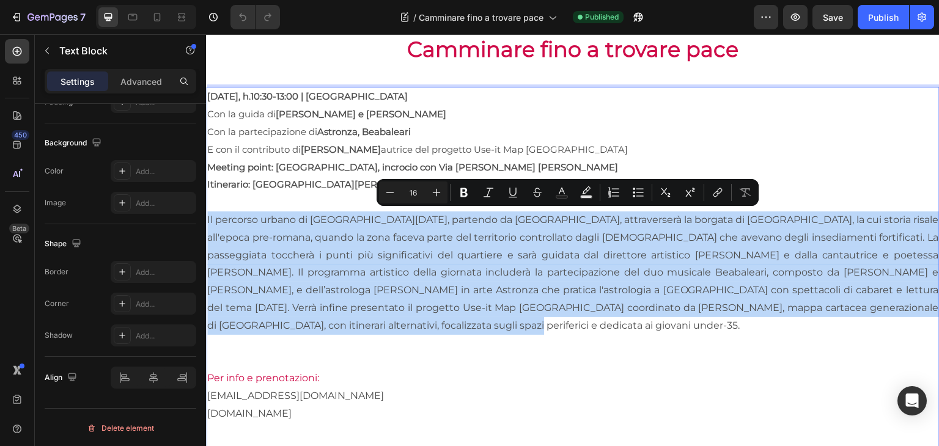
drag, startPoint x: 208, startPoint y: 211, endPoint x: 416, endPoint y: 327, distance: 237.8
click at [416, 327] on p "Il percorso urbano di [GEOGRAPHIC_DATA][DATE], partendo da [GEOGRAPHIC_DATA], a…" at bounding box center [572, 272] width 731 height 123
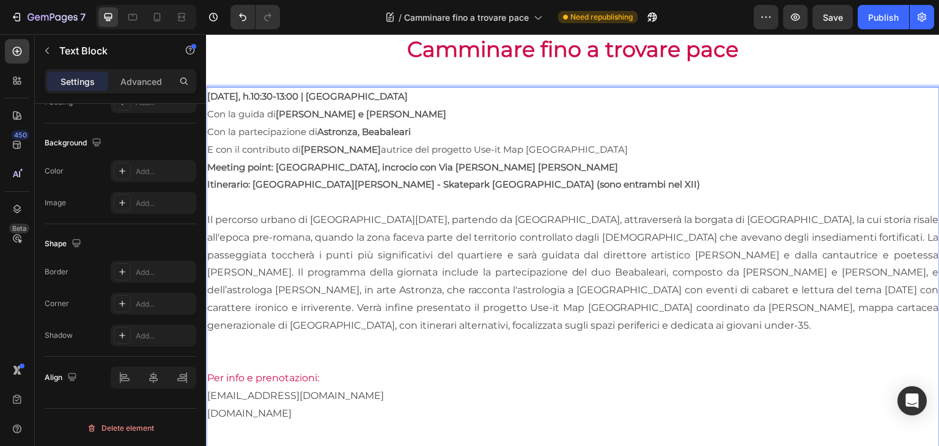
click at [210, 111] on span "Con la guida di Tiziano Panici e Giulia Ananìa" at bounding box center [326, 114] width 239 height 12
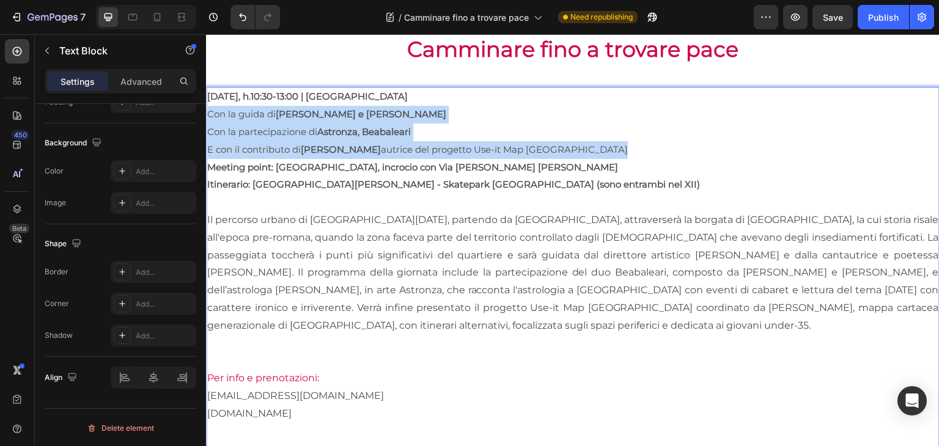
drag, startPoint x: 210, startPoint y: 111, endPoint x: 547, endPoint y: 150, distance: 339.7
click at [547, 150] on div "Domenica 26 ottobre, h.10:30-13:00 | Torrevecchia Con la guida di Tiziano Panic…" at bounding box center [572, 370] width 733 height 566
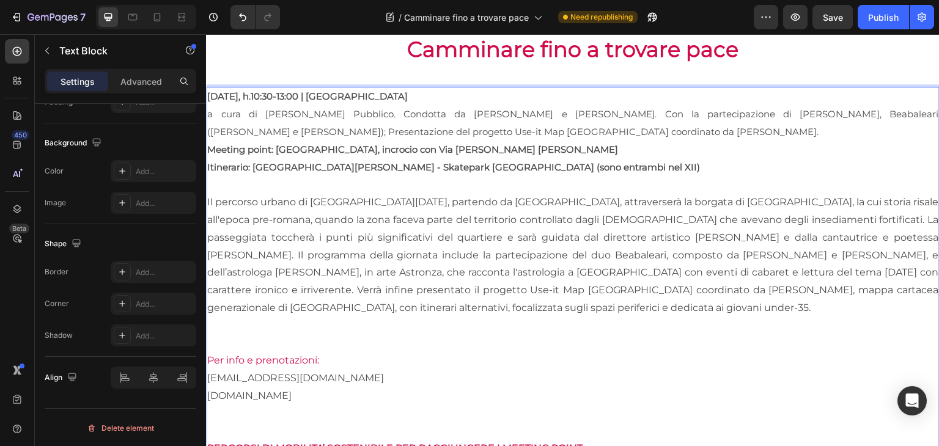
click at [218, 111] on span "a cura di Dominio Pubblico. Condotta da Tiziano Panici e Giulia Ananìa. Con la …" at bounding box center [572, 122] width 731 height 29
click at [341, 111] on span "A cura di Dominio Pubblico. Condotta da Tiziano Panici e Giulia Ananìa. Con la …" at bounding box center [572, 122] width 731 height 29
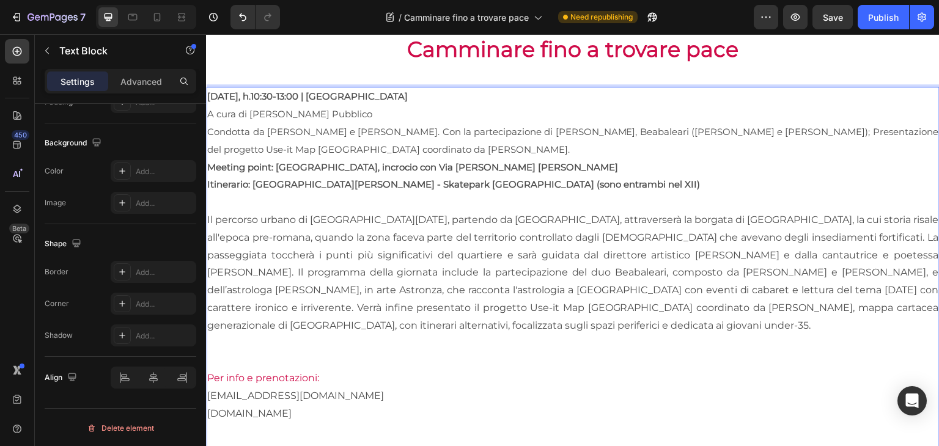
click at [408, 130] on span "Condotta da Tiziano Panici e Giulia Ananìa. Con la partecipazione di Astronza, …" at bounding box center [572, 140] width 731 height 29
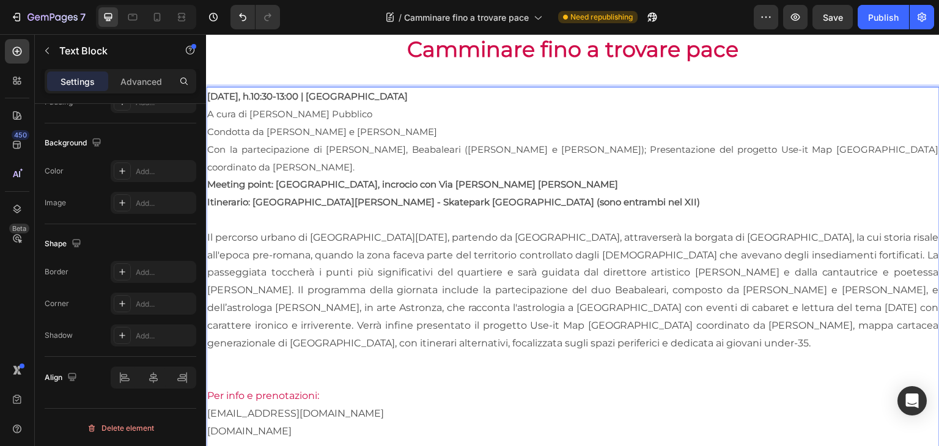
click at [917, 148] on p "Con la partecipazione di Astronza, Beabaleari (Diana Tejera e Beatrice Tomasset…" at bounding box center [572, 158] width 731 height 35
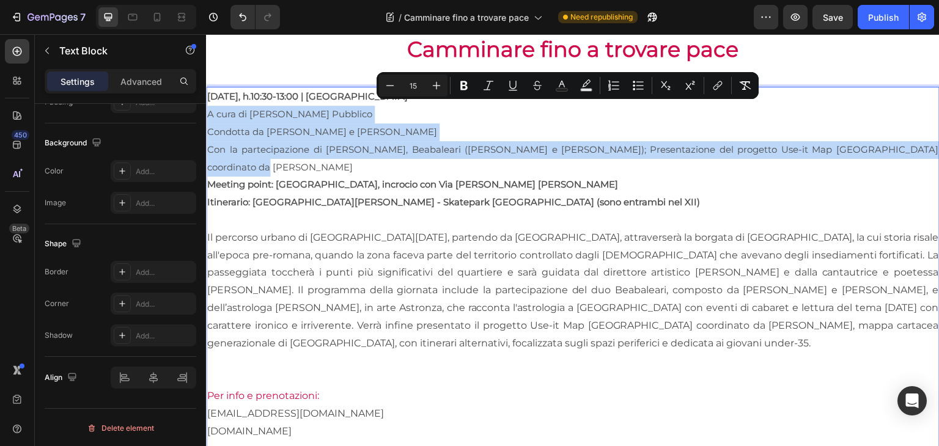
drag, startPoint x: 919, startPoint y: 148, endPoint x: 204, endPoint y: 106, distance: 716.3
click at [206, 106] on html "Header Image Row Camminare fino a trovare pace Heading Domenica 26 ottobre, h.1…" at bounding box center [572, 187] width 733 height 1378
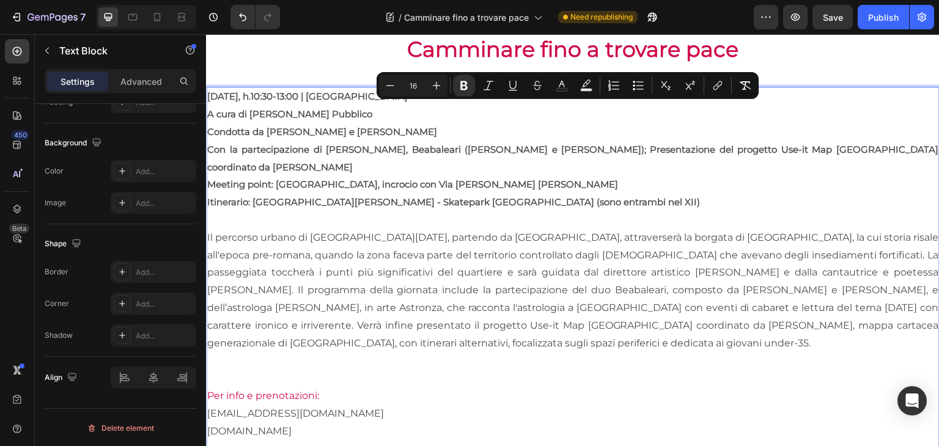
click at [344, 211] on p "Rich Text Editor. Editing area: main" at bounding box center [572, 220] width 731 height 18
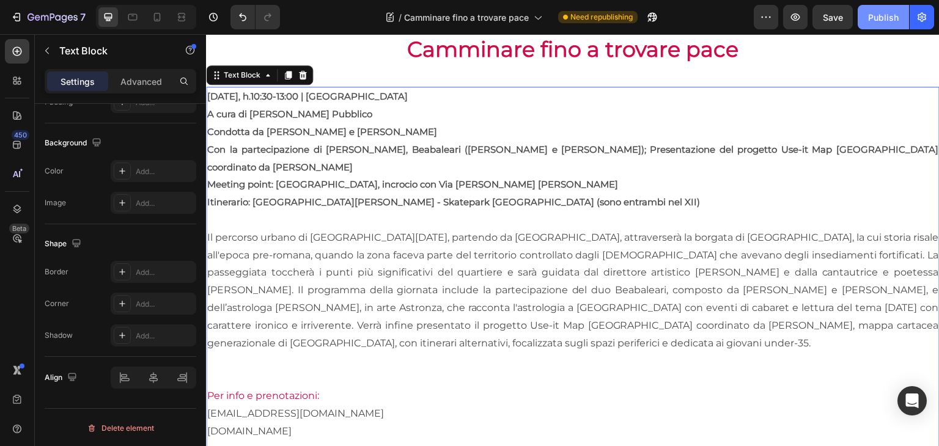
click at [880, 26] on button "Publish" at bounding box center [882, 17] width 51 height 24
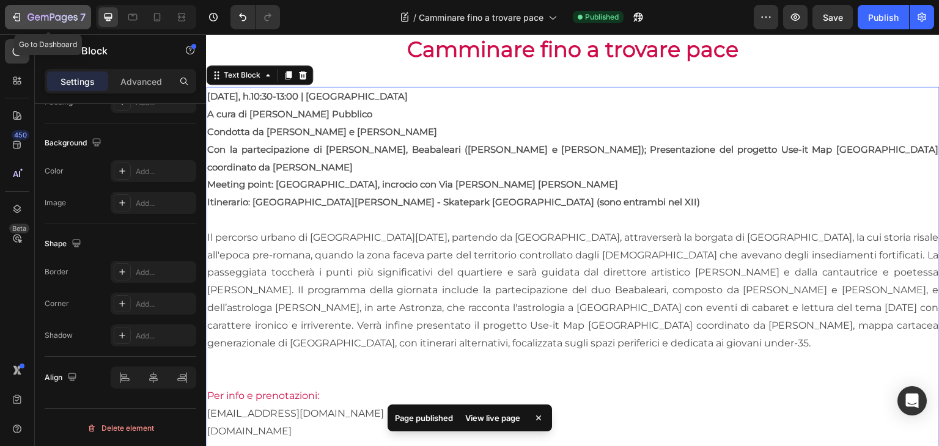
click at [59, 17] on icon "button" at bounding box center [53, 18] width 50 height 10
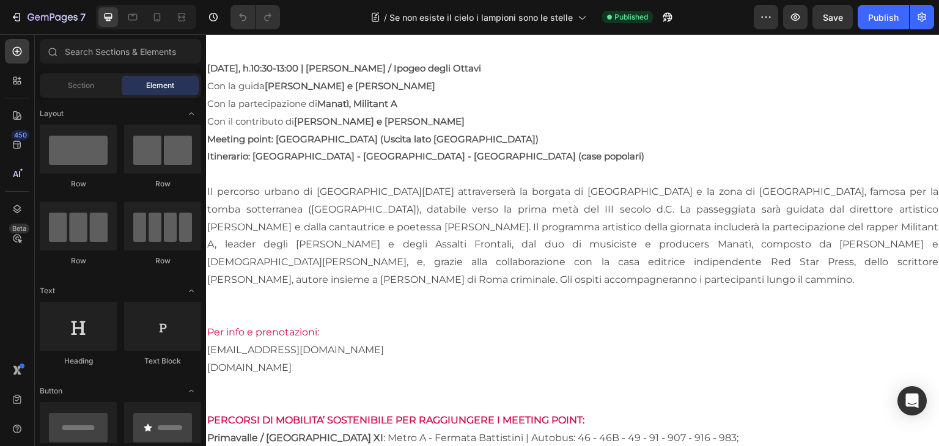
scroll to position [609, 0]
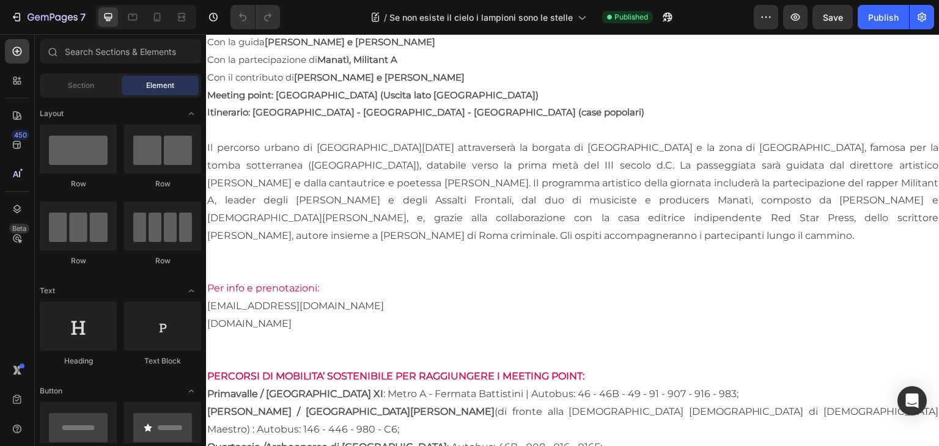
click at [427, 301] on p "Per info e prenotazioni: info@dominiopubblicoteatro.it www.dominiopubblicoteatr…" at bounding box center [572, 306] width 731 height 53
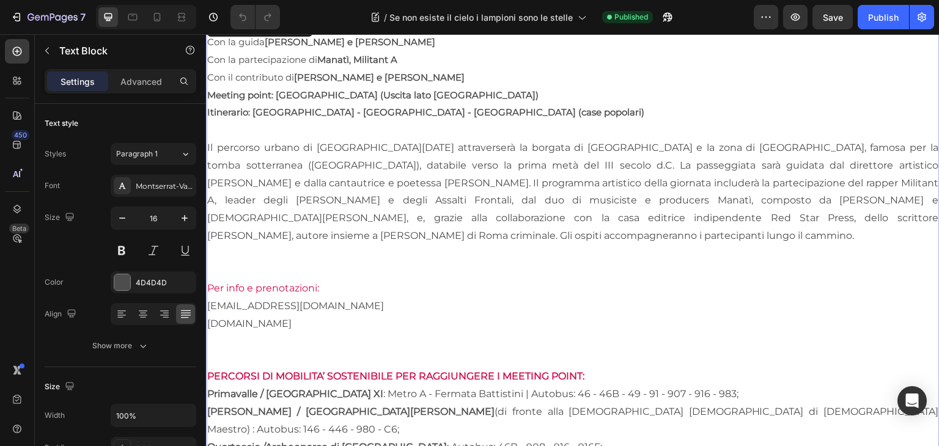
click at [399, 198] on p "Il percorso urbano di Sabato 8 novembre 2025 attraverserà la borgata di Ottavia…" at bounding box center [572, 192] width 731 height 106
click at [486, 224] on p "Il percorso urbano di Sabato 8 novembre 2025 attraverserà la borgata di Ottavia…" at bounding box center [572, 192] width 731 height 106
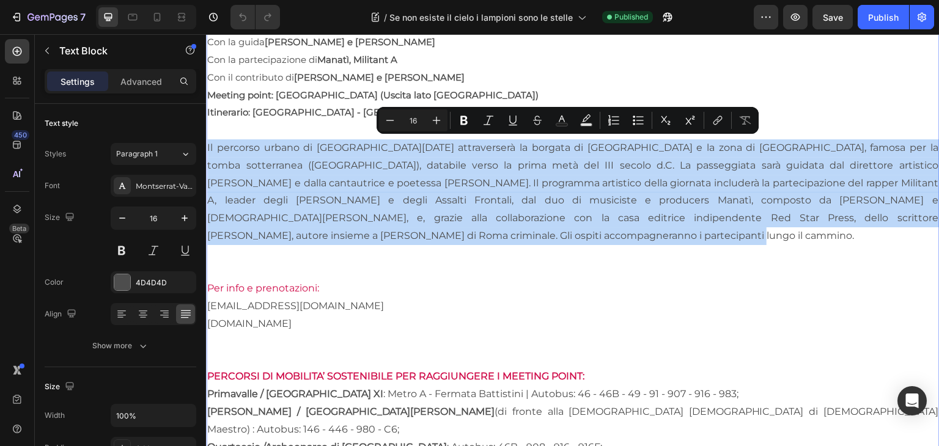
drag, startPoint x: 488, startPoint y: 232, endPoint x: 204, endPoint y: 147, distance: 296.8
click at [206, 147] on html "Header Image Row Se non esiste il cielo i lampioni sono le stelle Heading Sabat…" at bounding box center [572, 96] width 733 height 1343
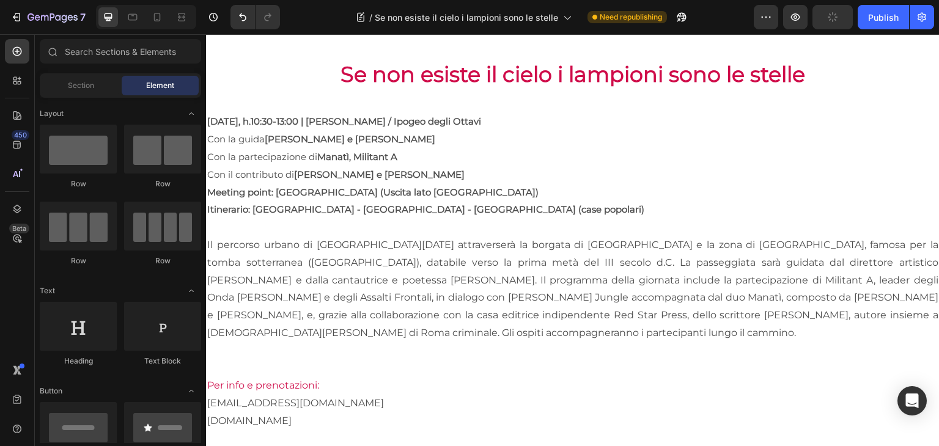
scroll to position [499, 0]
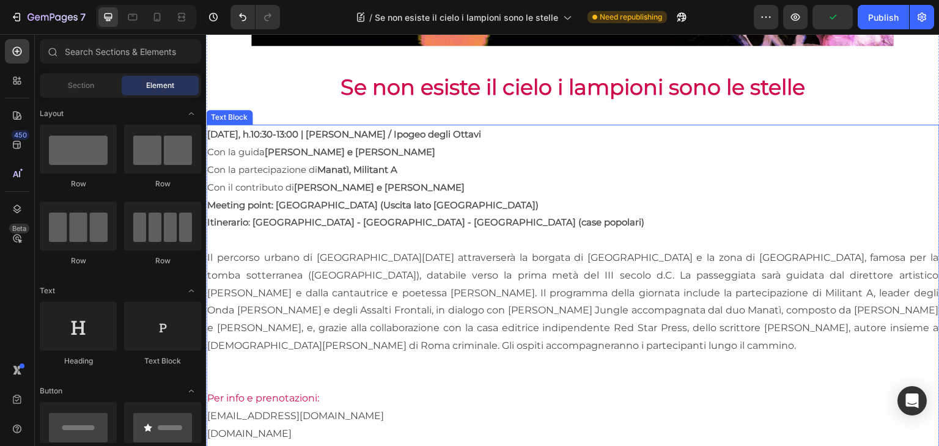
click at [280, 153] on p "Con la guida [PERSON_NAME] e [PERSON_NAME]" at bounding box center [572, 153] width 731 height 18
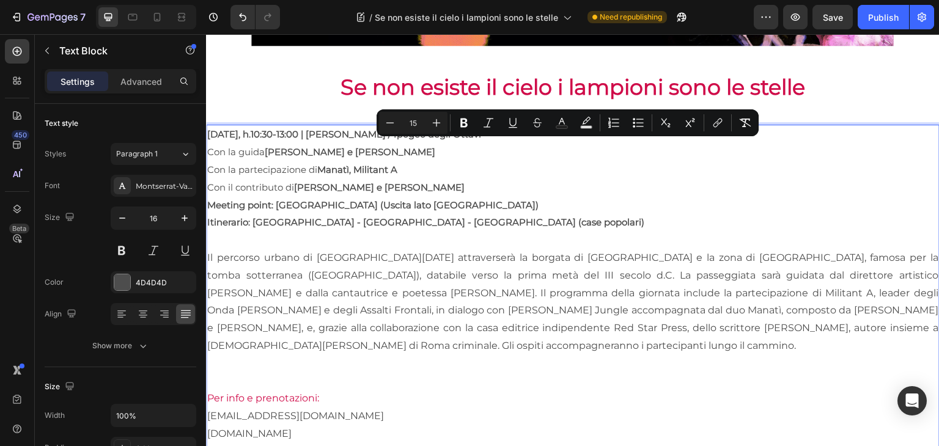
drag, startPoint x: 209, startPoint y: 147, endPoint x: 482, endPoint y: 184, distance: 275.0
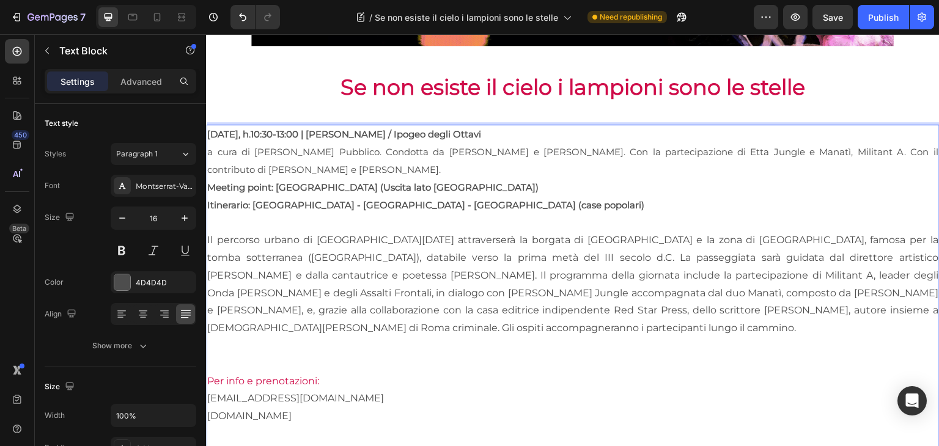
click at [215, 150] on span "a cura di Dominio Pubblico. Condotta da Tiziano Panici e Giulia Ananìa. Con la …" at bounding box center [572, 160] width 731 height 29
click at [336, 155] on p "A cura di Dominio Pubblico. Condotta da Tiziano Panici e Giulia Ananìa. Con la …" at bounding box center [572, 161] width 731 height 35
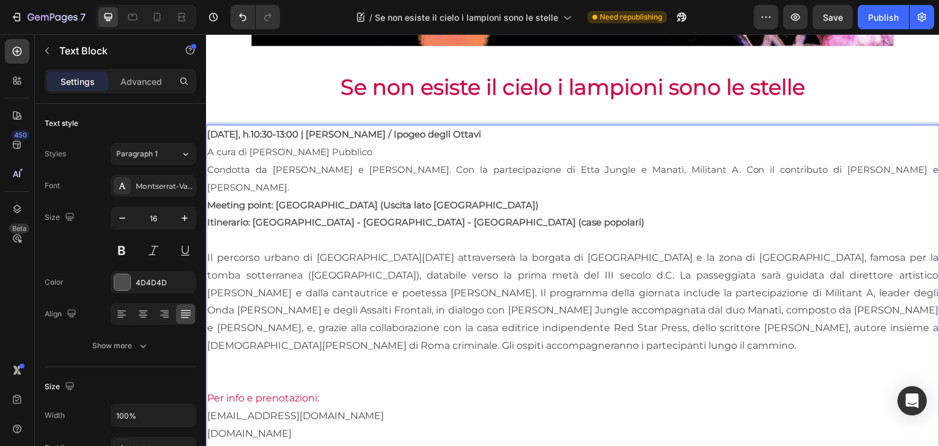
click at [405, 167] on span "Condotta da Tiziano Panici e Giulia Ananìa. Con la partecipazione di Etta Jungl…" at bounding box center [572, 178] width 731 height 29
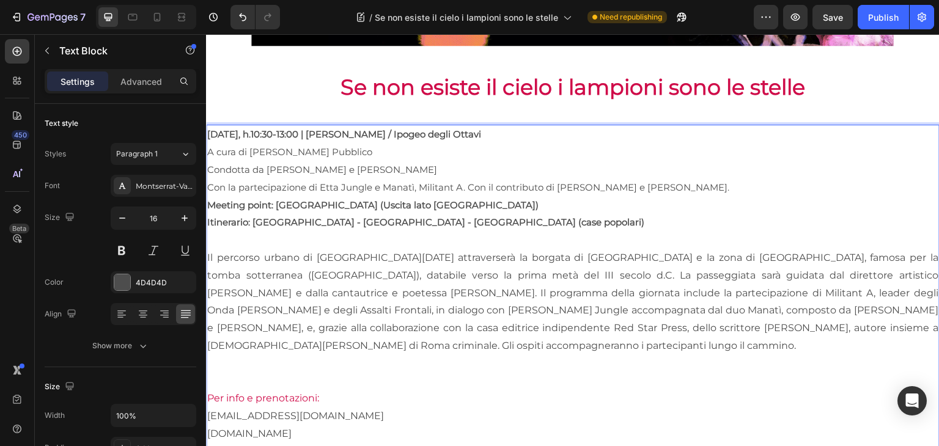
click at [471, 184] on span "Con la partecipazione di Etta Jungle e Manatì, Militant A. Con il contributo di…" at bounding box center [468, 188] width 522 height 12
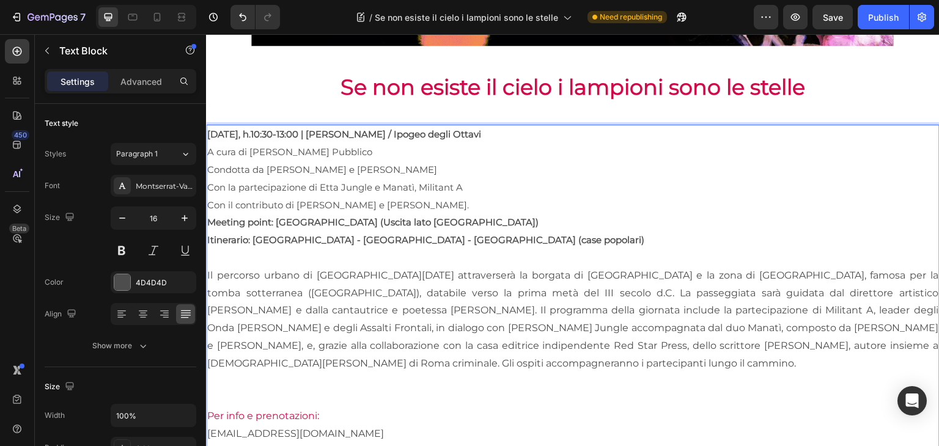
click at [446, 205] on span "Con il contributo di Yari Selvetella e Cristiano Armati." at bounding box center [338, 205] width 262 height 12
drag, startPoint x: 457, startPoint y: 204, endPoint x: 193, endPoint y: 150, distance: 269.0
click at [206, 150] on html "Header Image Row Se non esiste il cielo i lampioni sono le stelle Heading Sabat…" at bounding box center [572, 215] width 733 height 1361
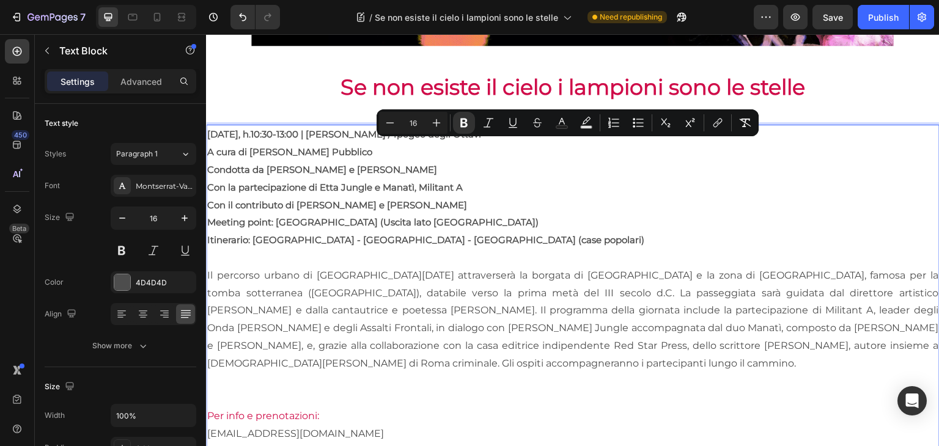
click at [325, 252] on p "Rich Text Editor. Editing area: main" at bounding box center [572, 258] width 731 height 18
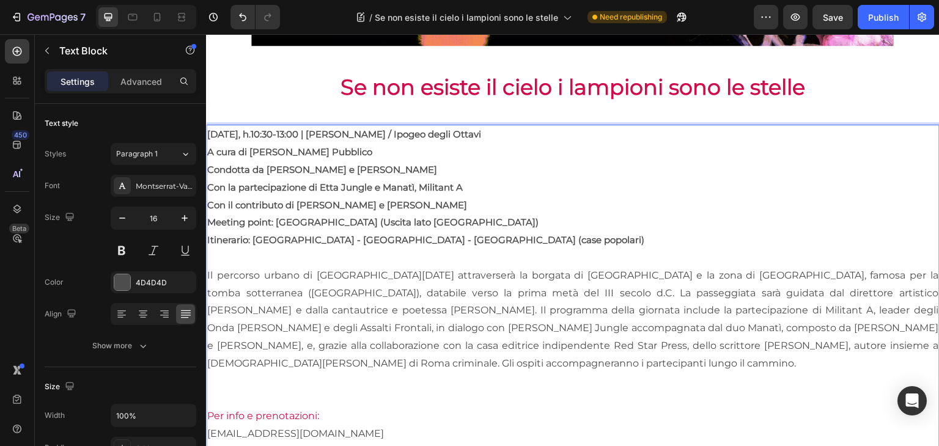
click at [872, 30] on div "7 Version history / Se non esiste il cielo i lampioni sono le stelle Need repub…" at bounding box center [469, 17] width 939 height 35
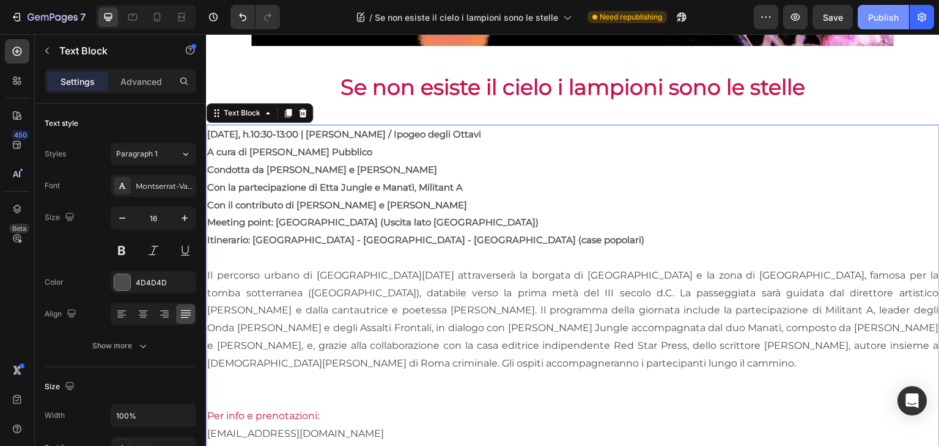
click at [873, 15] on div "Publish" at bounding box center [883, 17] width 31 height 13
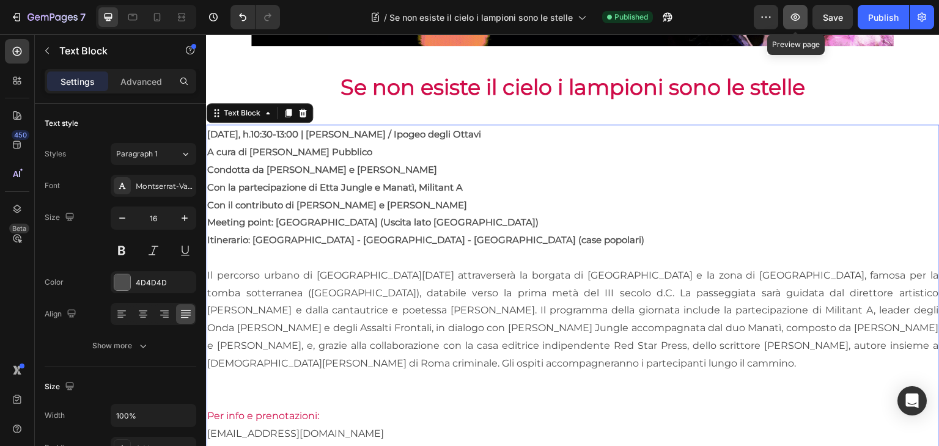
click at [798, 23] on button "button" at bounding box center [795, 17] width 24 height 24
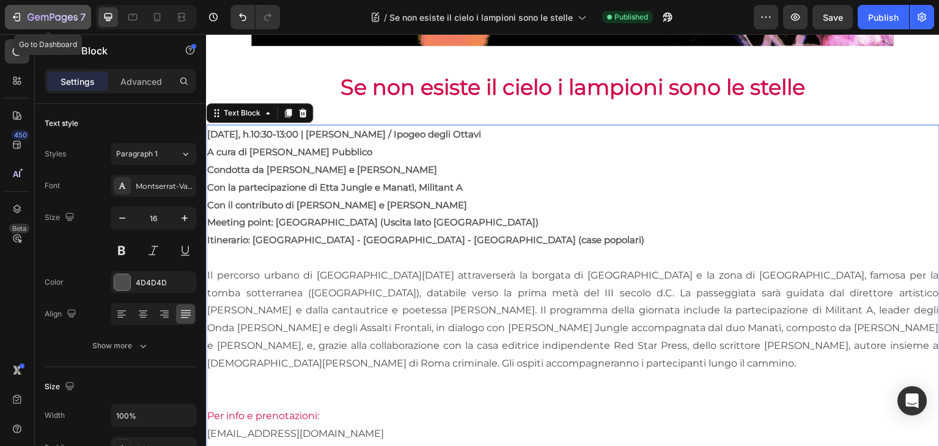
click at [73, 12] on div "7" at bounding box center [57, 17] width 58 height 15
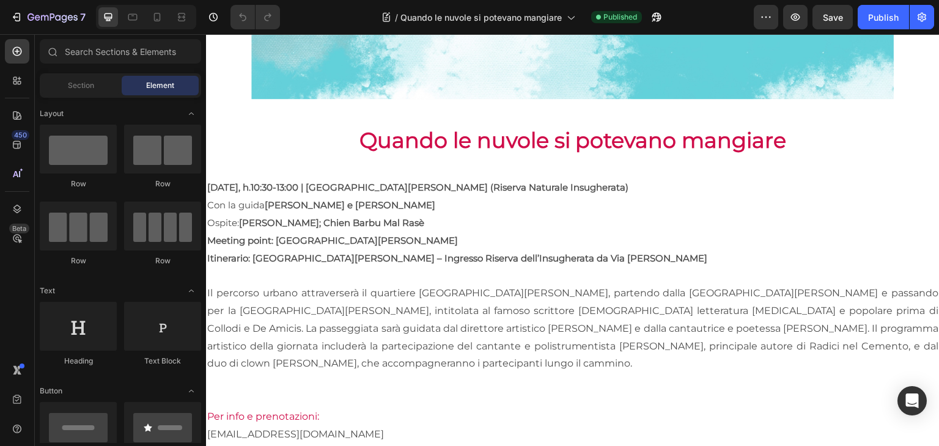
scroll to position [461, 0]
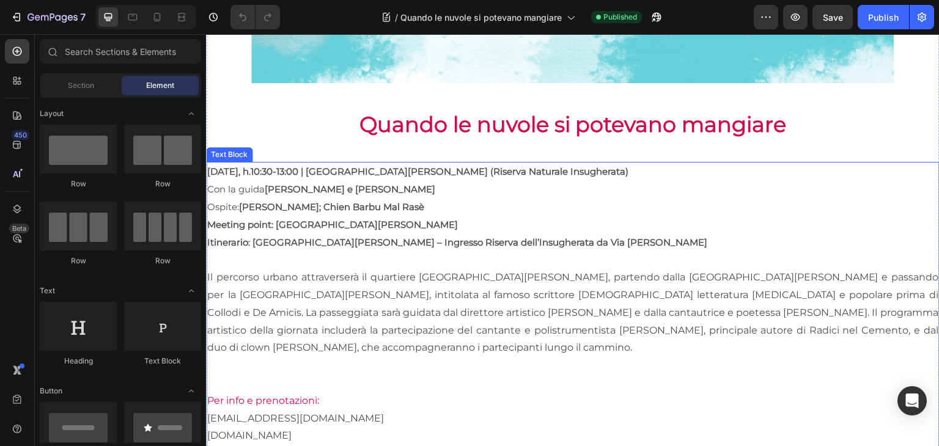
click at [387, 304] on p "Il percorso urbano attraverserà il quartiere [GEOGRAPHIC_DATA][PERSON_NAME], pa…" at bounding box center [572, 313] width 731 height 88
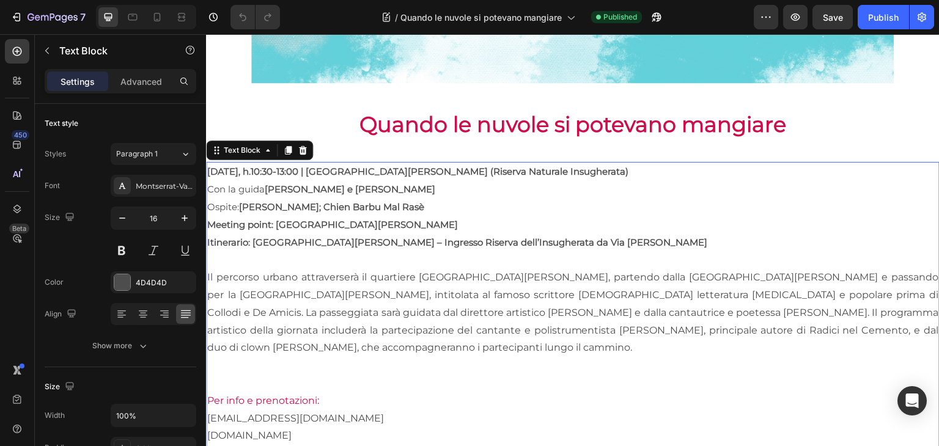
click at [387, 347] on p "Il percorso urbano attraverserà il quartiere [GEOGRAPHIC_DATA][PERSON_NAME], pa…" at bounding box center [572, 313] width 731 height 88
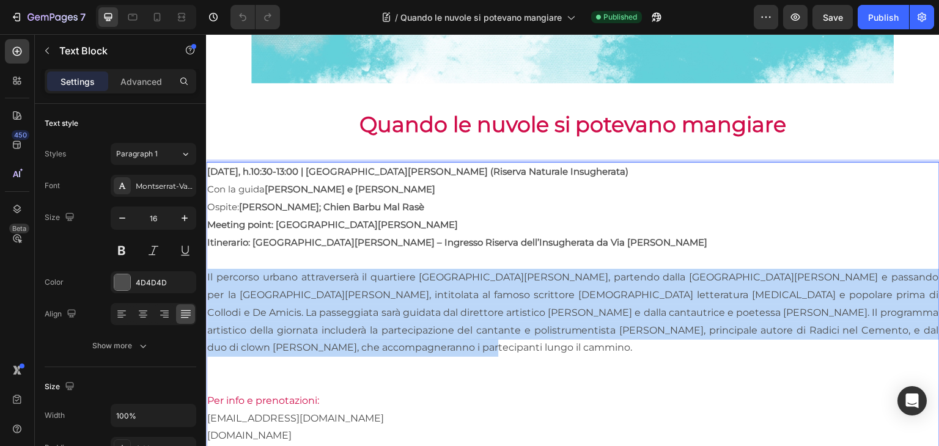
drag, startPoint x: 387, startPoint y: 351, endPoint x: 407, endPoint y: 304, distance: 51.0
click at [206, 270] on html "Header Image Row Quando le nuvole si potevano mangiare Heading [DATE], h.10:30-…" at bounding box center [572, 227] width 733 height 1308
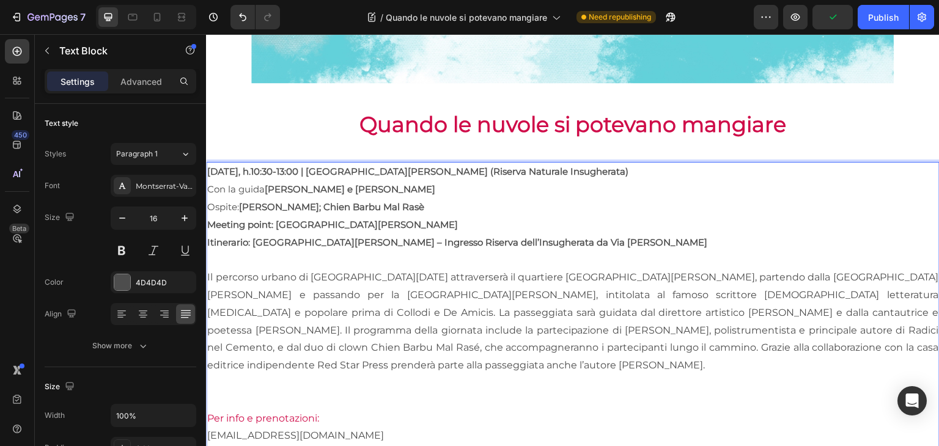
click at [215, 183] on span "Con la guida [PERSON_NAME] e [PERSON_NAME]" at bounding box center [321, 189] width 228 height 12
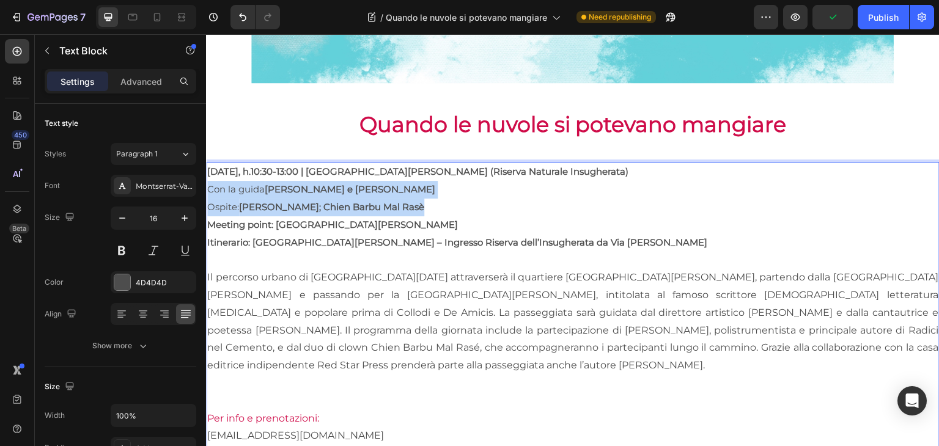
drag, startPoint x: 208, startPoint y: 182, endPoint x: 414, endPoint y: 204, distance: 206.6
click at [414, 204] on div "[DATE], h.10:30-13:00 | [GEOGRAPHIC_DATA][PERSON_NAME] (Riserva Naturale Insugh…" at bounding box center [572, 427] width 733 height 531
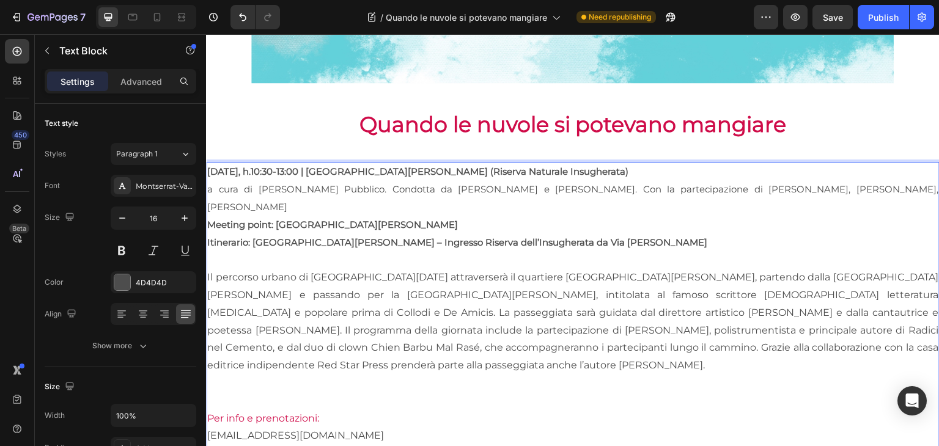
click at [220, 183] on span "a cura di [PERSON_NAME] Pubblico. Condotta da [PERSON_NAME] e [PERSON_NAME]. Co…" at bounding box center [572, 197] width 731 height 29
click at [217, 183] on span "a cura di [PERSON_NAME] Pubblico. Condotta da [PERSON_NAME] e [PERSON_NAME]. Co…" at bounding box center [572, 197] width 731 height 29
click at [337, 188] on span "A cura di [PERSON_NAME] Pubblico. Condotta da [PERSON_NAME] e [PERSON_NAME]. Co…" at bounding box center [572, 197] width 731 height 29
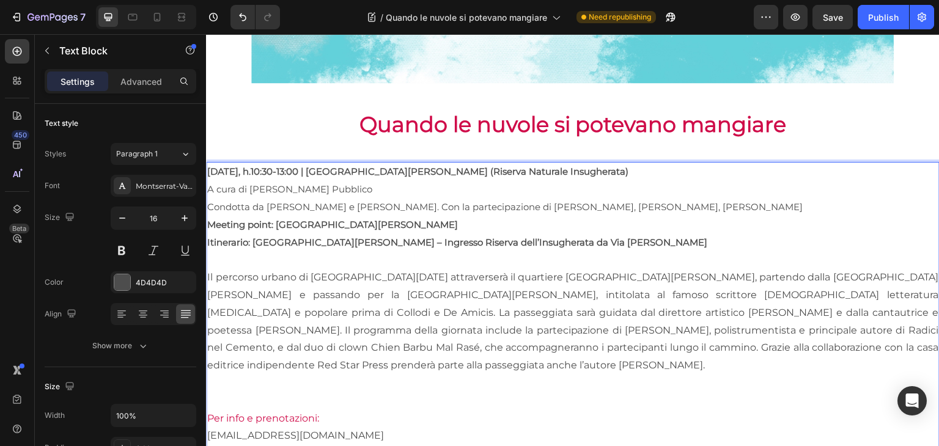
click at [406, 206] on span "Condotta da [PERSON_NAME] e [PERSON_NAME]. Con la partecipazione di [PERSON_NAM…" at bounding box center [504, 207] width 595 height 12
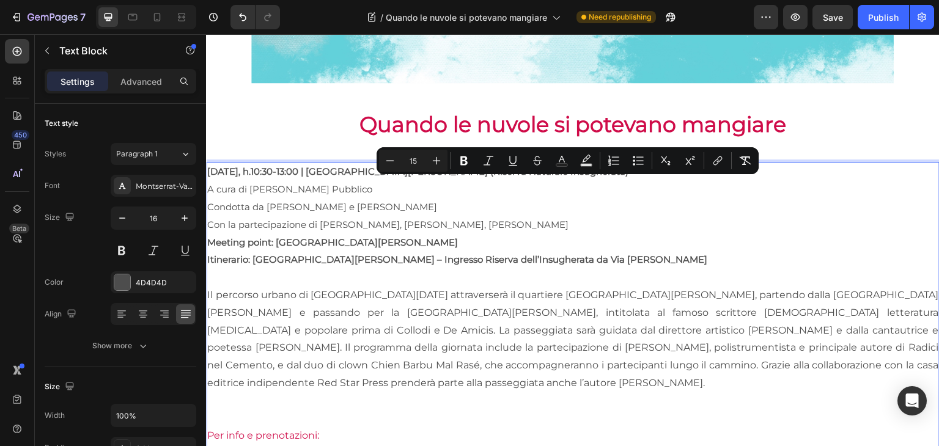
drag, startPoint x: 588, startPoint y: 226, endPoint x: 203, endPoint y: 185, distance: 387.2
click at [206, 185] on html "Header Image Row Quando le nuvole si potevano mangiare Heading [DATE], h.10:30-…" at bounding box center [572, 244] width 733 height 1343
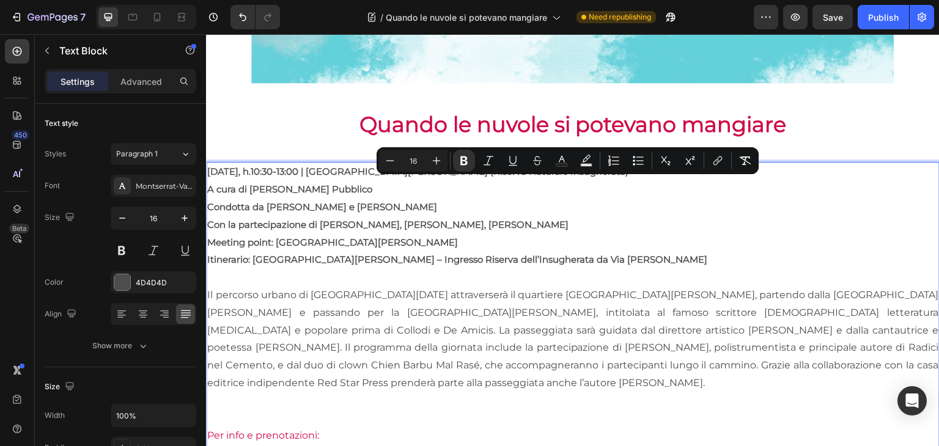
click at [395, 342] on p "Il percorso urbano di [GEOGRAPHIC_DATA][DATE] attraverserà il quartiere [GEOGRA…" at bounding box center [572, 340] width 731 height 106
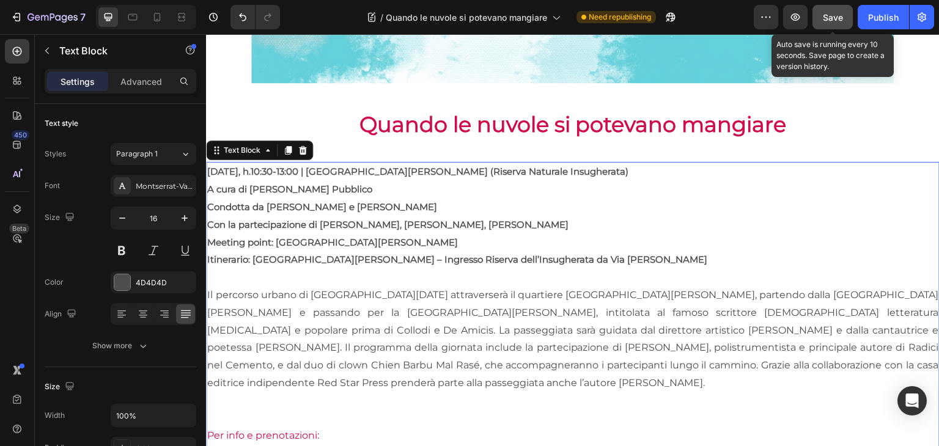
click at [827, 13] on span "Save" at bounding box center [833, 17] width 20 height 10
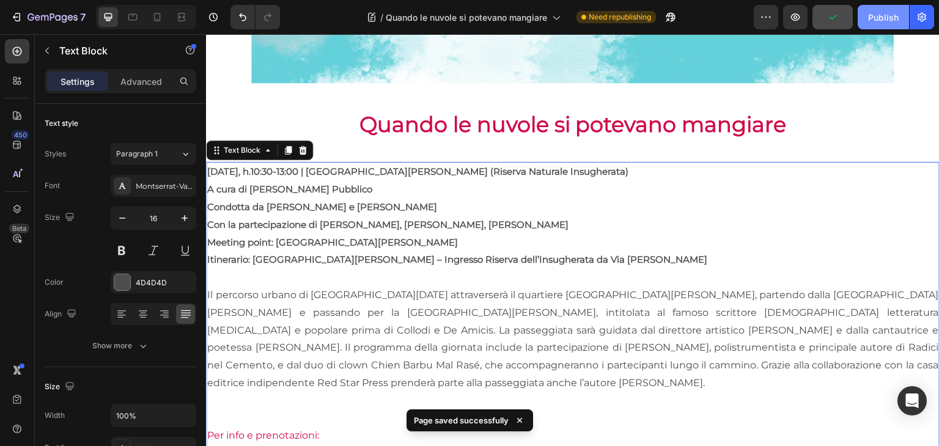
click at [877, 19] on div "Publish" at bounding box center [883, 17] width 31 height 13
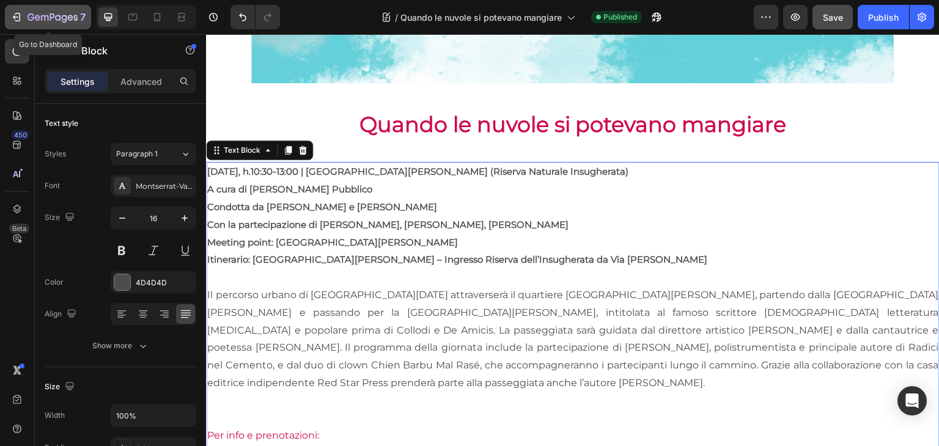
click at [64, 8] on button "7" at bounding box center [48, 17] width 86 height 24
